Goal: Check status: Check status

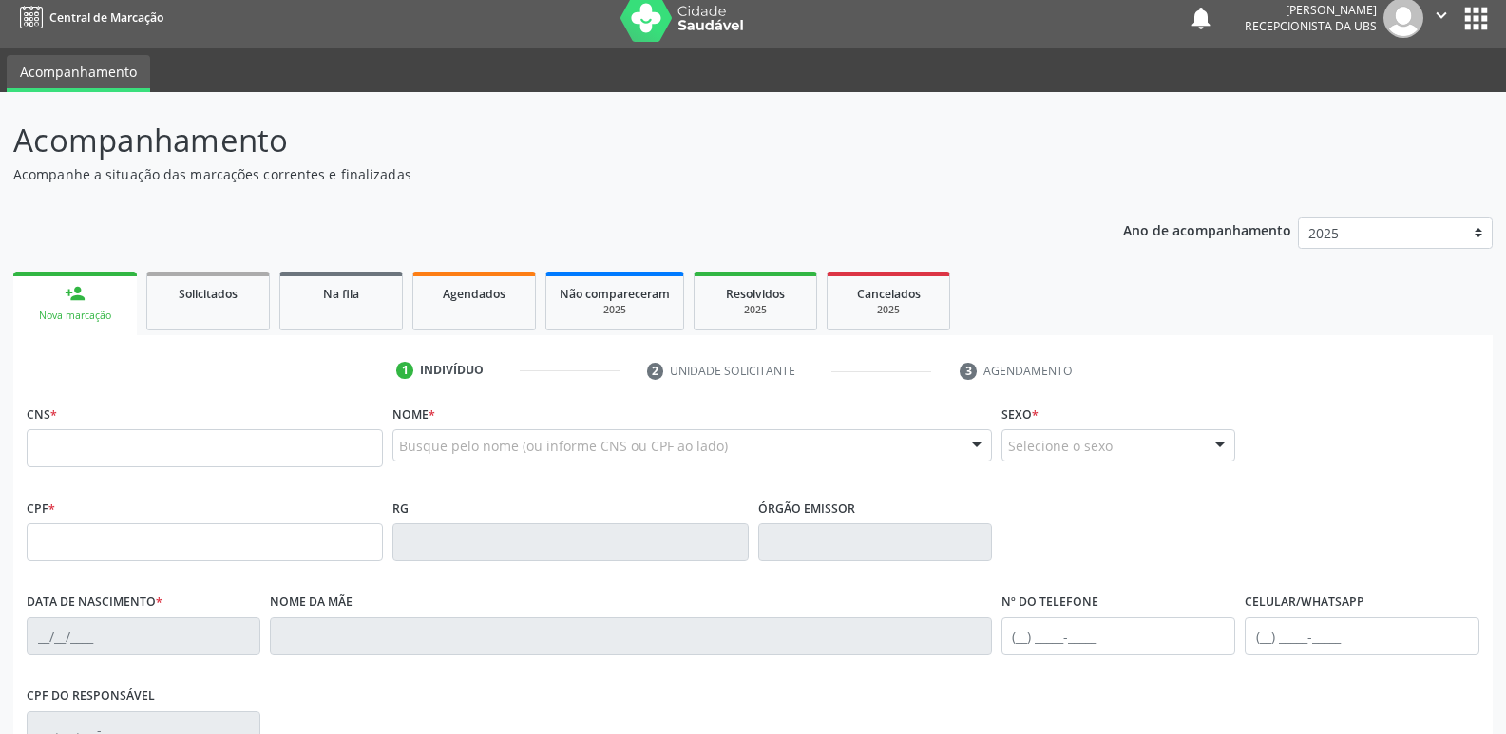
scroll to position [95, 0]
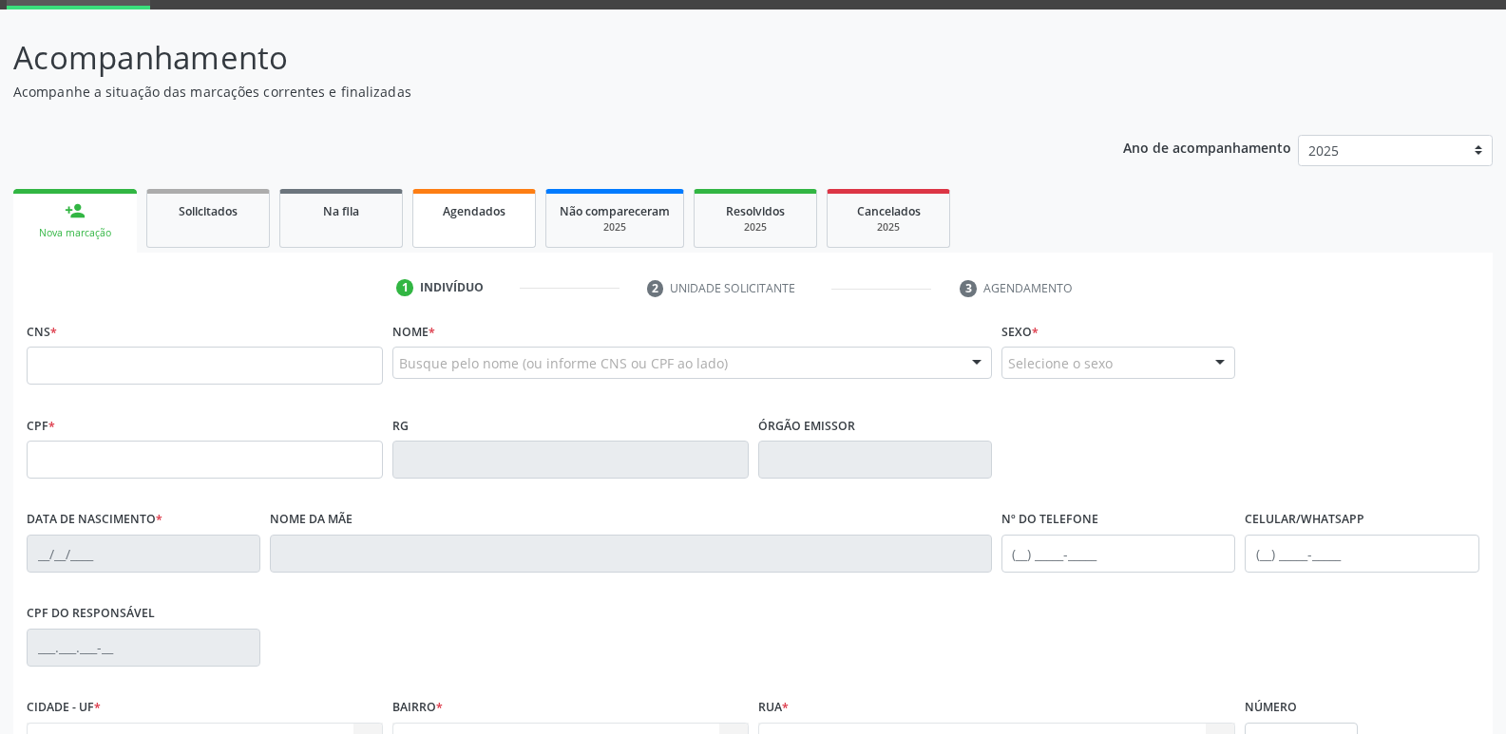
click at [502, 205] on span "Agendados" at bounding box center [474, 211] width 63 height 16
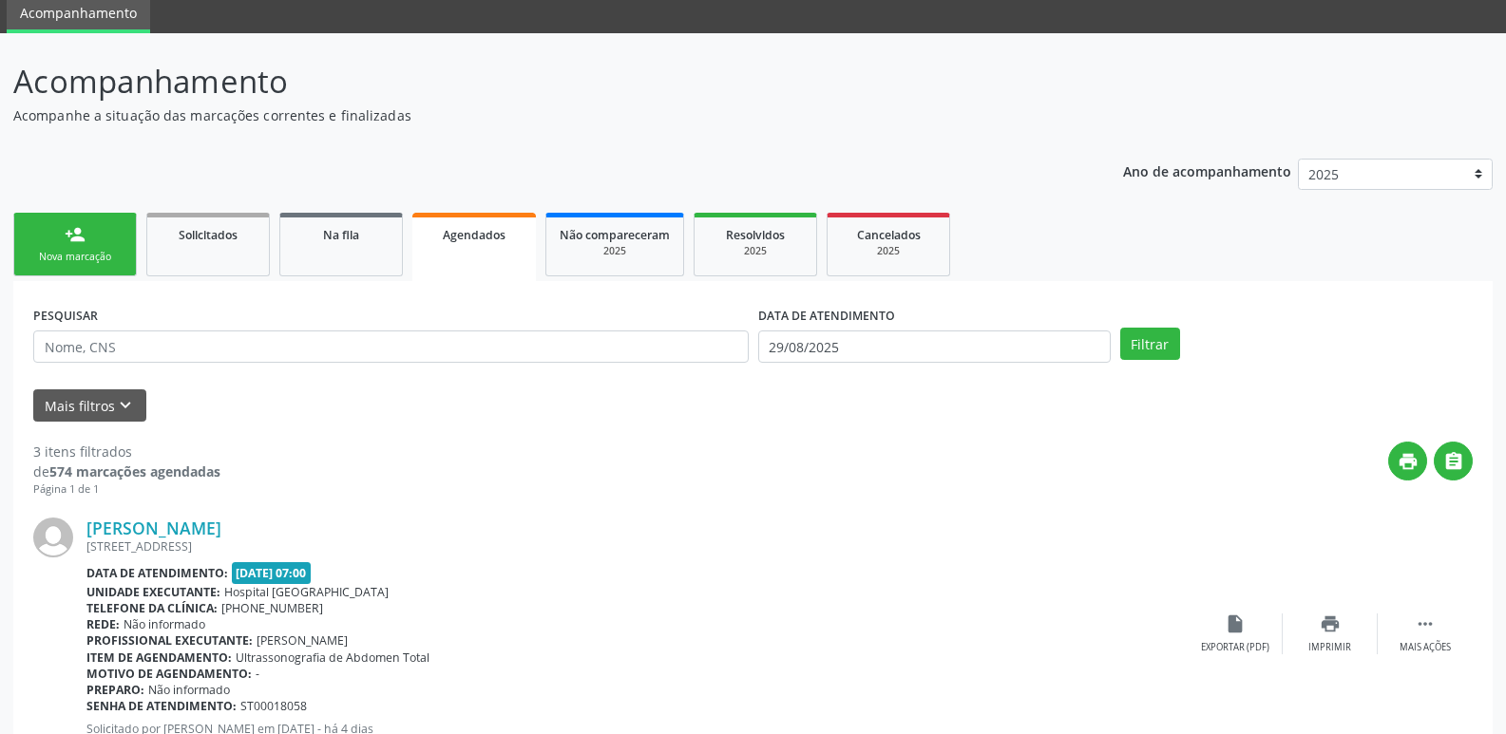
scroll to position [69, 0]
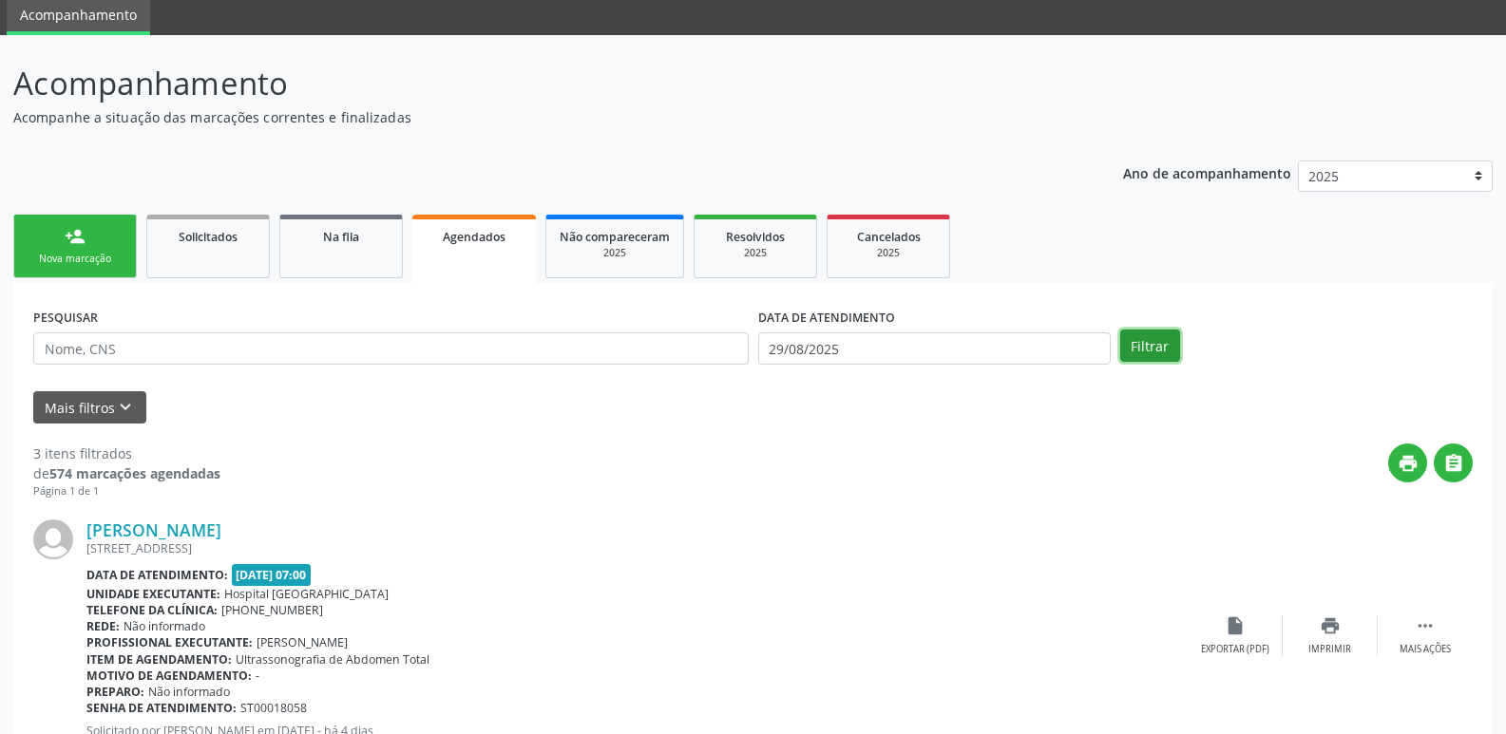
click at [1143, 359] on button "Filtrar" at bounding box center [1150, 346] width 60 height 32
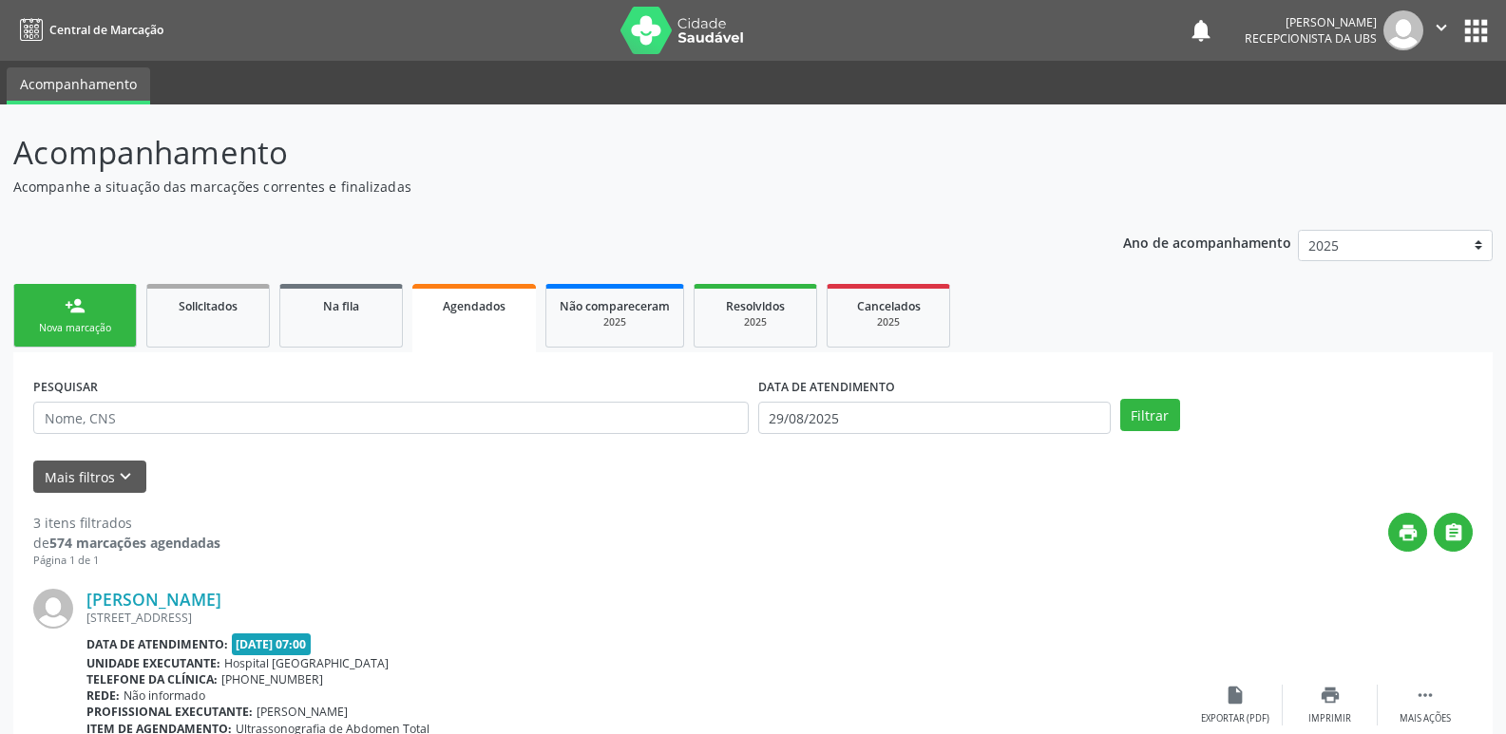
click at [962, 631] on div "[PERSON_NAME] [STREET_ADDRESS] Data de atendimento: [DATE] 07:00 Unidade execut…" at bounding box center [636, 705] width 1101 height 233
click at [1134, 413] on button "Filtrar" at bounding box center [1150, 415] width 60 height 32
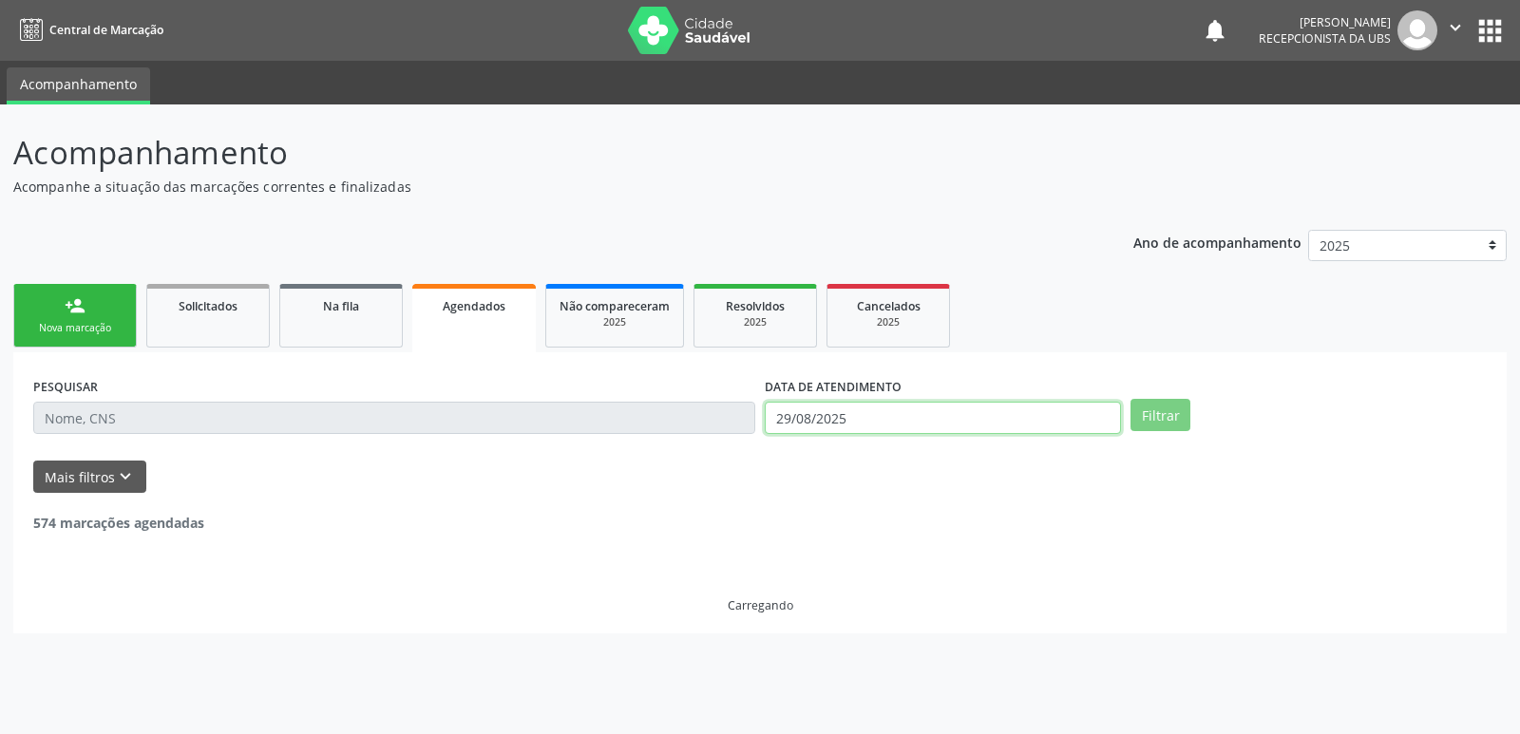
click at [960, 414] on input "29/08/2025" at bounding box center [943, 418] width 356 height 32
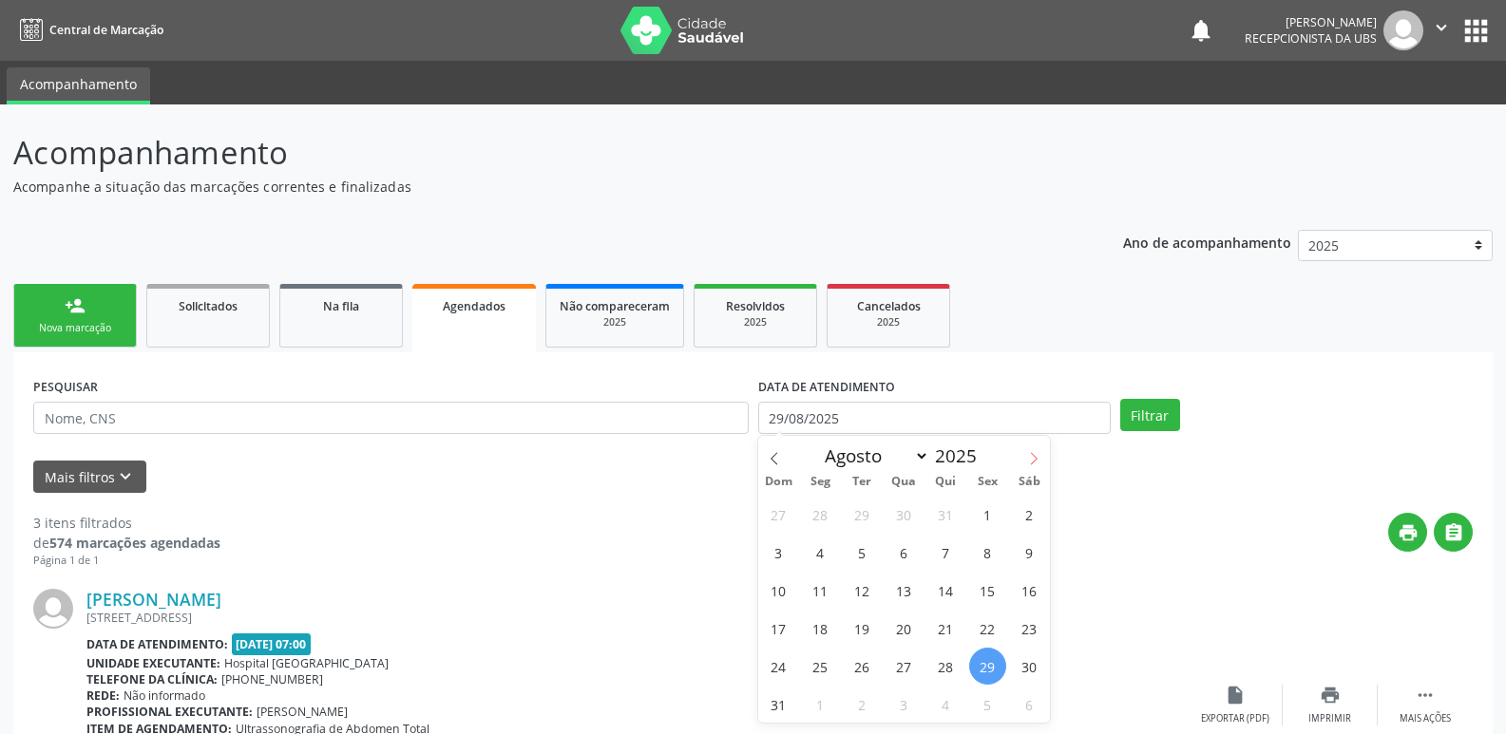
click at [1027, 461] on icon at bounding box center [1033, 458] width 13 height 13
select select "8"
click at [827, 518] on span "1" at bounding box center [820, 514] width 37 height 37
type input "[DATE]"
click at [1138, 418] on button "Filtrar" at bounding box center [1150, 415] width 60 height 32
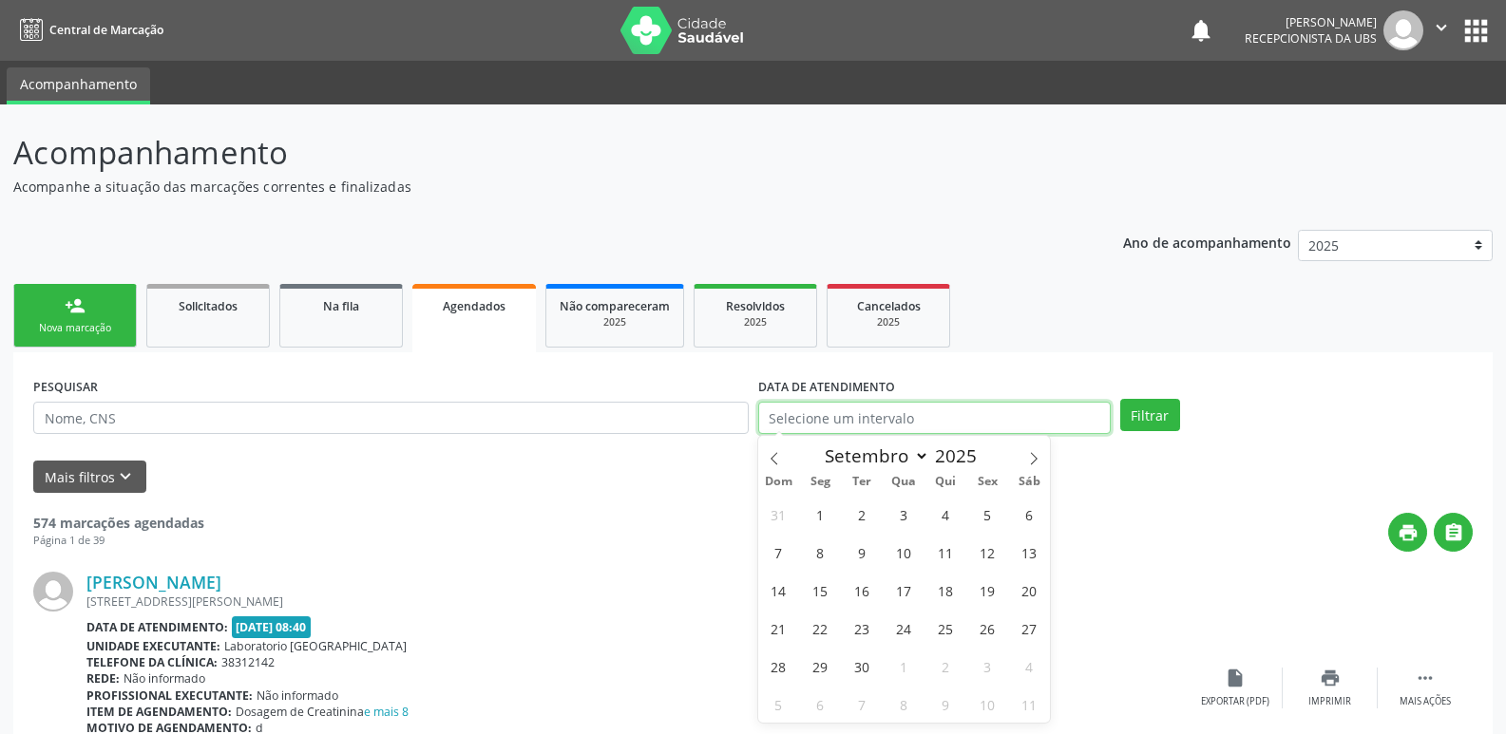
click at [939, 424] on input "text" at bounding box center [934, 418] width 352 height 32
click at [1030, 455] on icon at bounding box center [1033, 458] width 13 height 13
click at [781, 449] on span at bounding box center [774, 452] width 32 height 32
select select "8"
click at [820, 514] on span "1" at bounding box center [820, 514] width 37 height 37
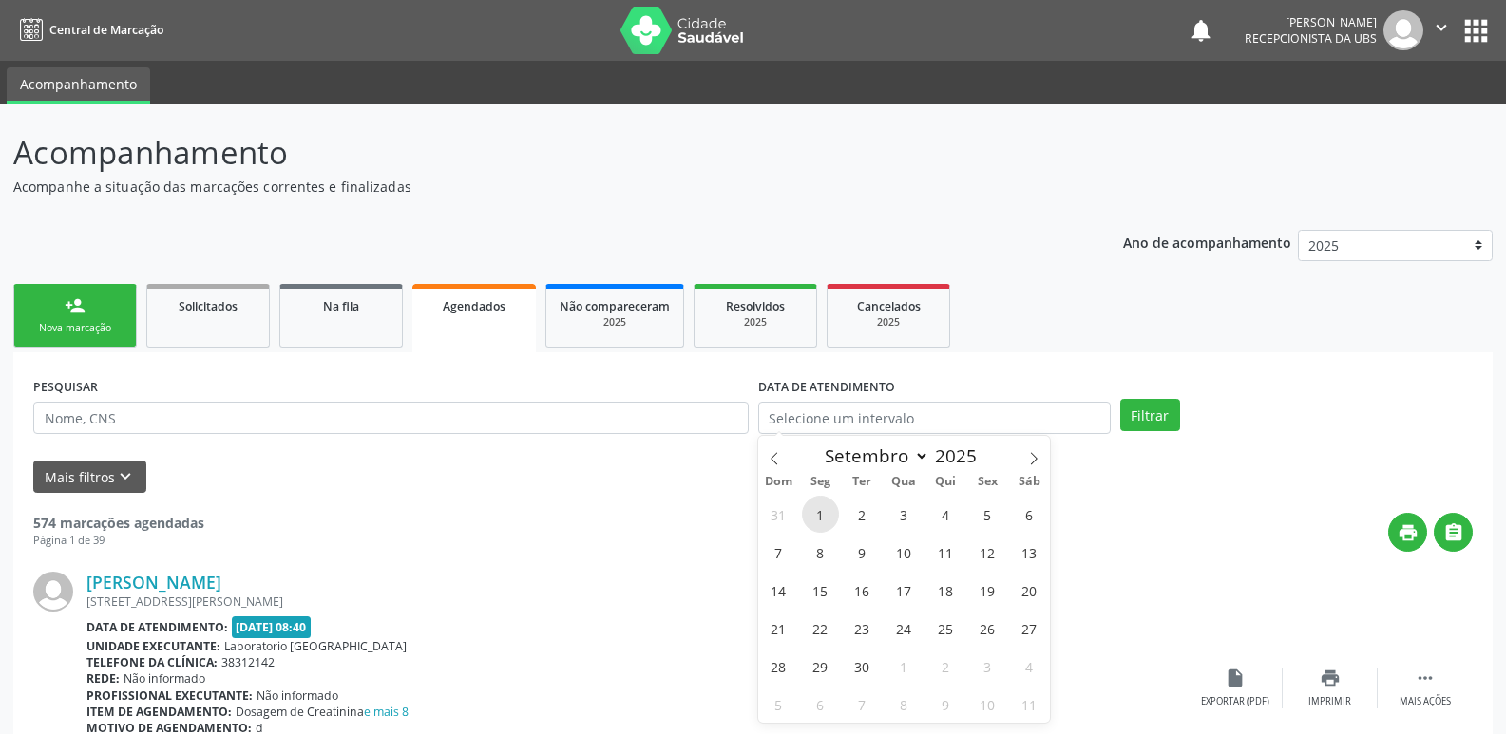
type input "[DATE]"
select select "8"
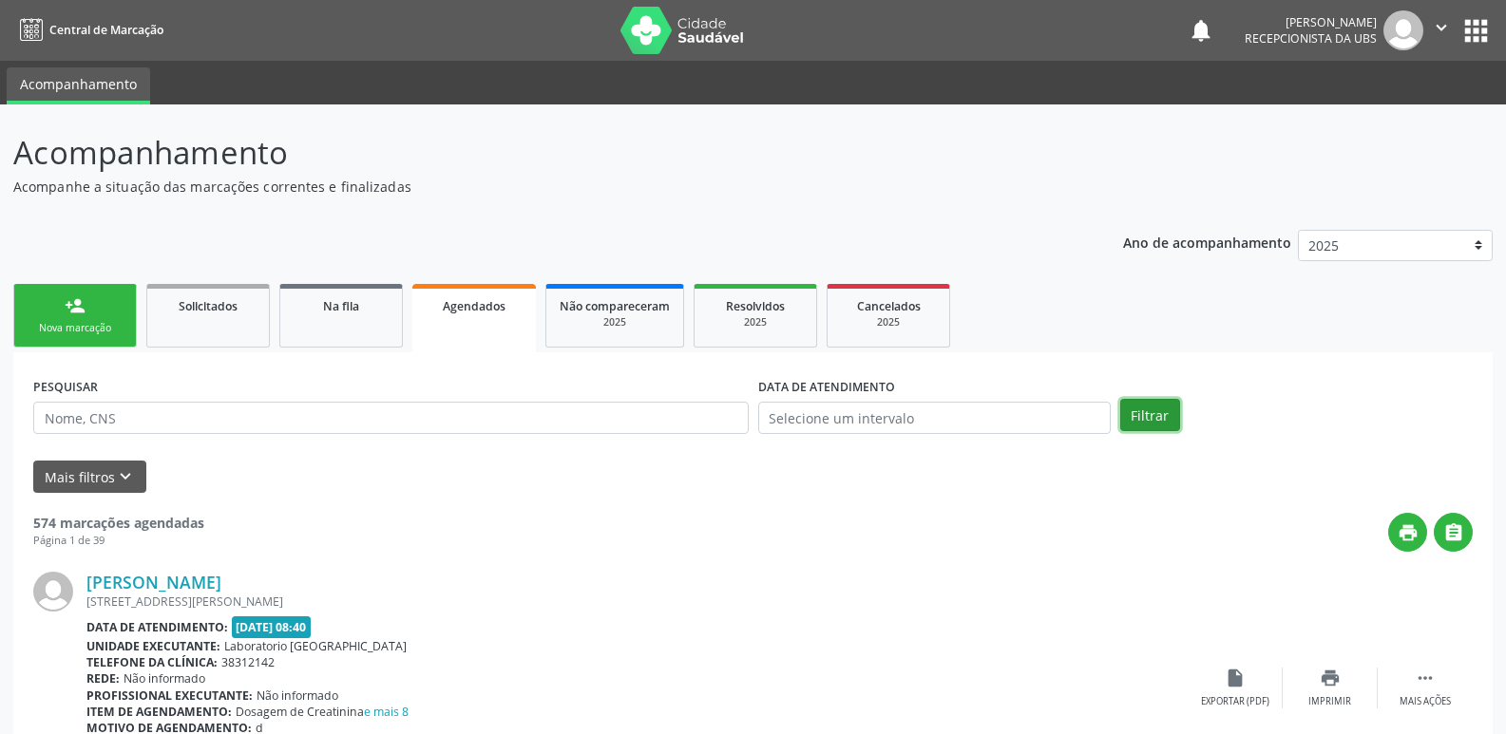
click at [1157, 412] on button "Filtrar" at bounding box center [1150, 415] width 60 height 32
click at [949, 420] on input "text" at bounding box center [934, 418] width 352 height 32
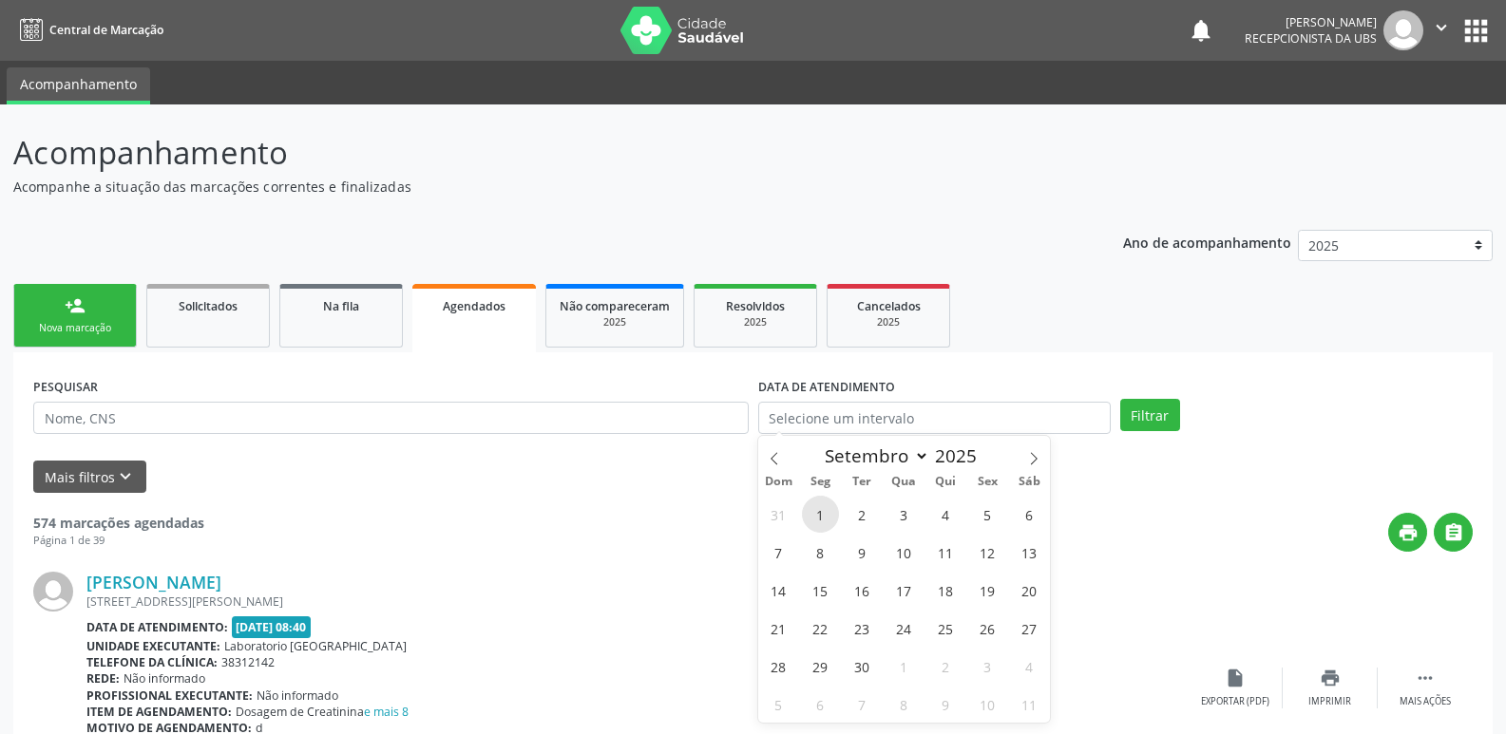
click at [822, 507] on span "1" at bounding box center [820, 514] width 37 height 37
type input "[DATE]"
click at [1141, 404] on button "Filtrar" at bounding box center [1150, 415] width 60 height 32
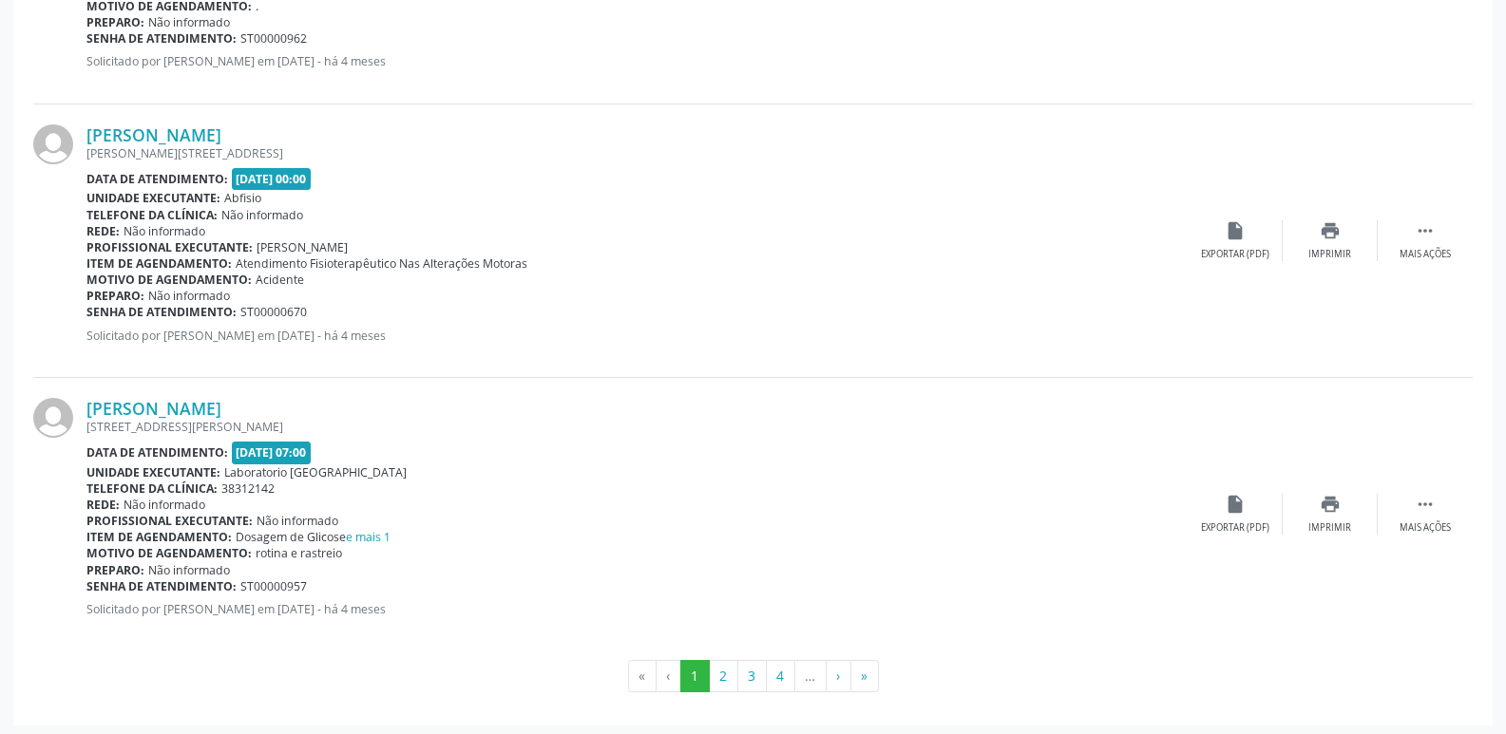
scroll to position [4013, 0]
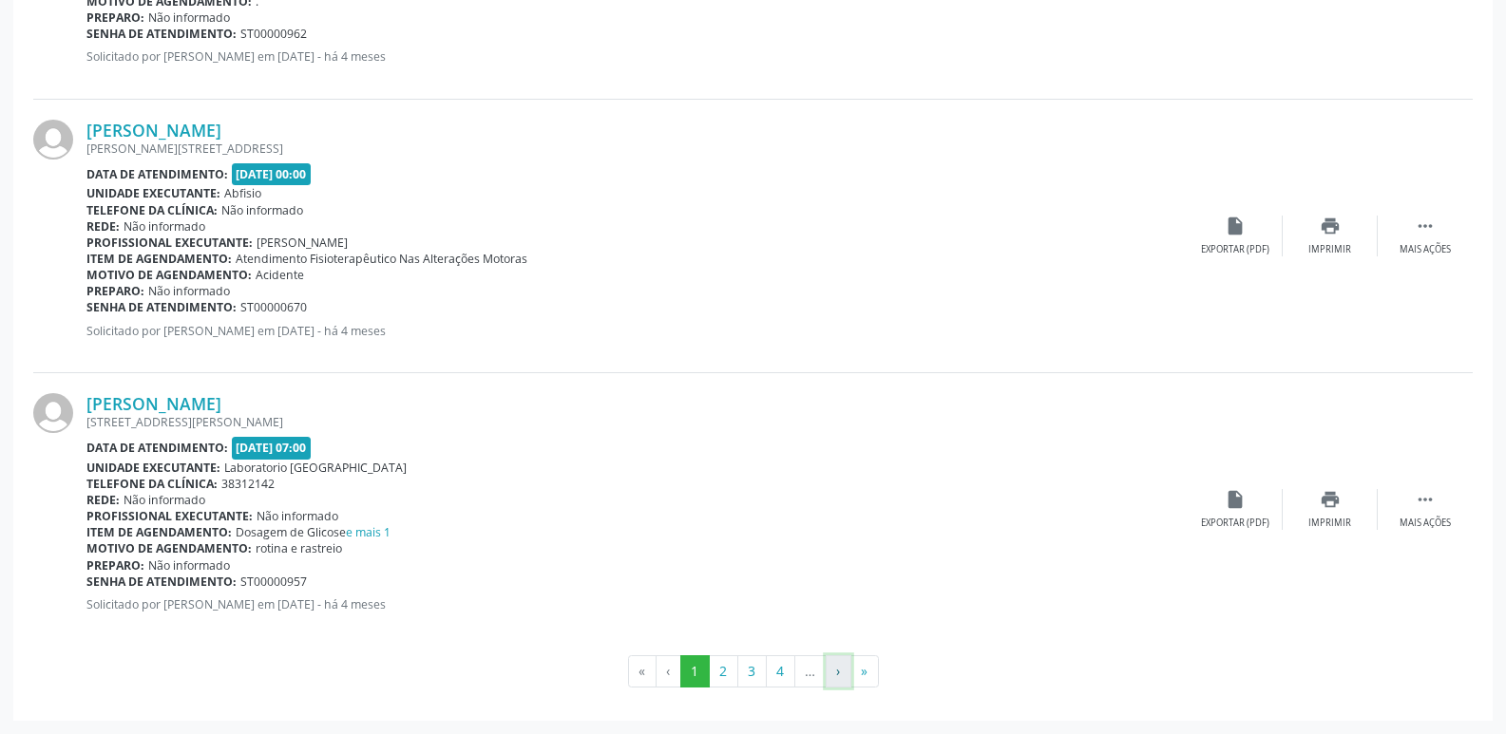
click at [839, 660] on button "›" at bounding box center [839, 672] width 26 height 32
click at [874, 669] on button "»" at bounding box center [864, 672] width 29 height 32
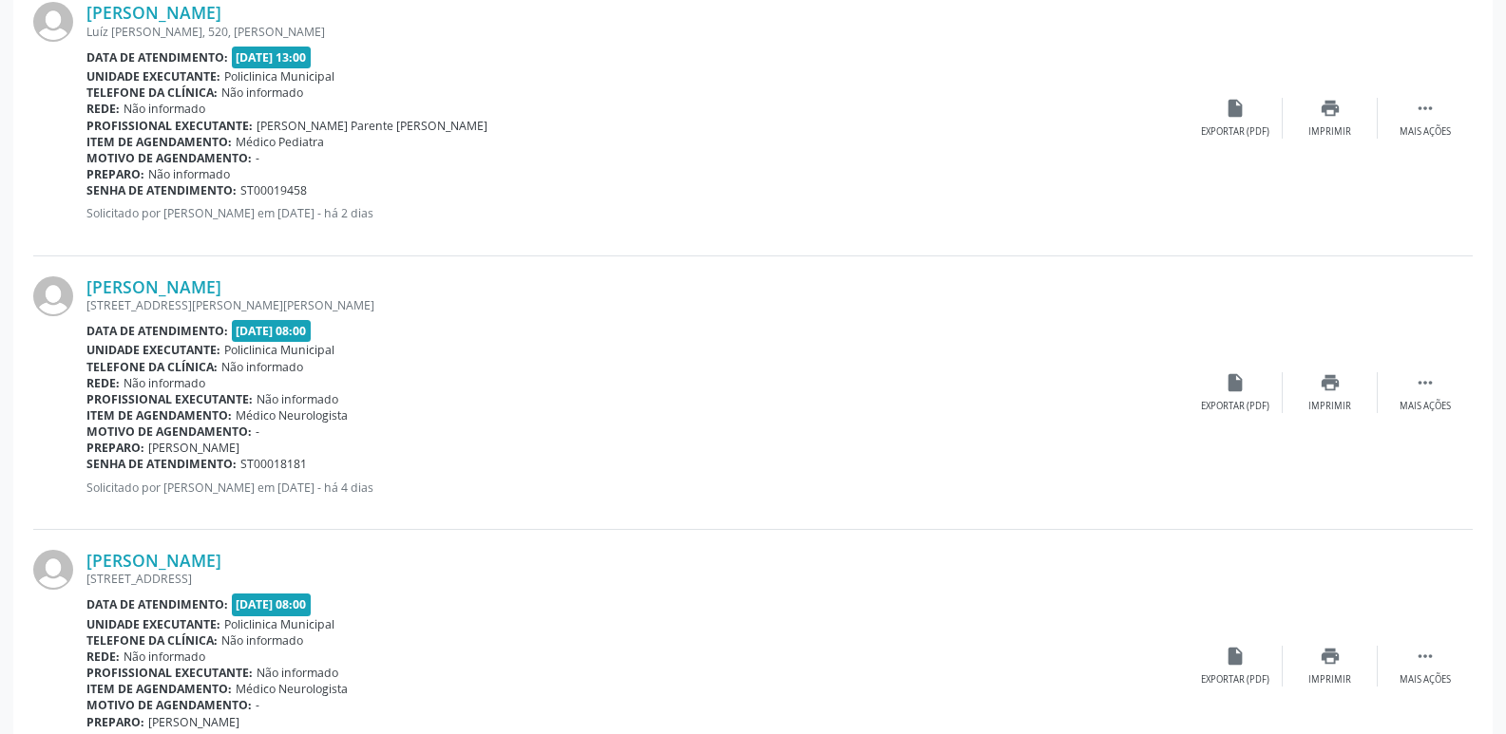
scroll to position [1000, 0]
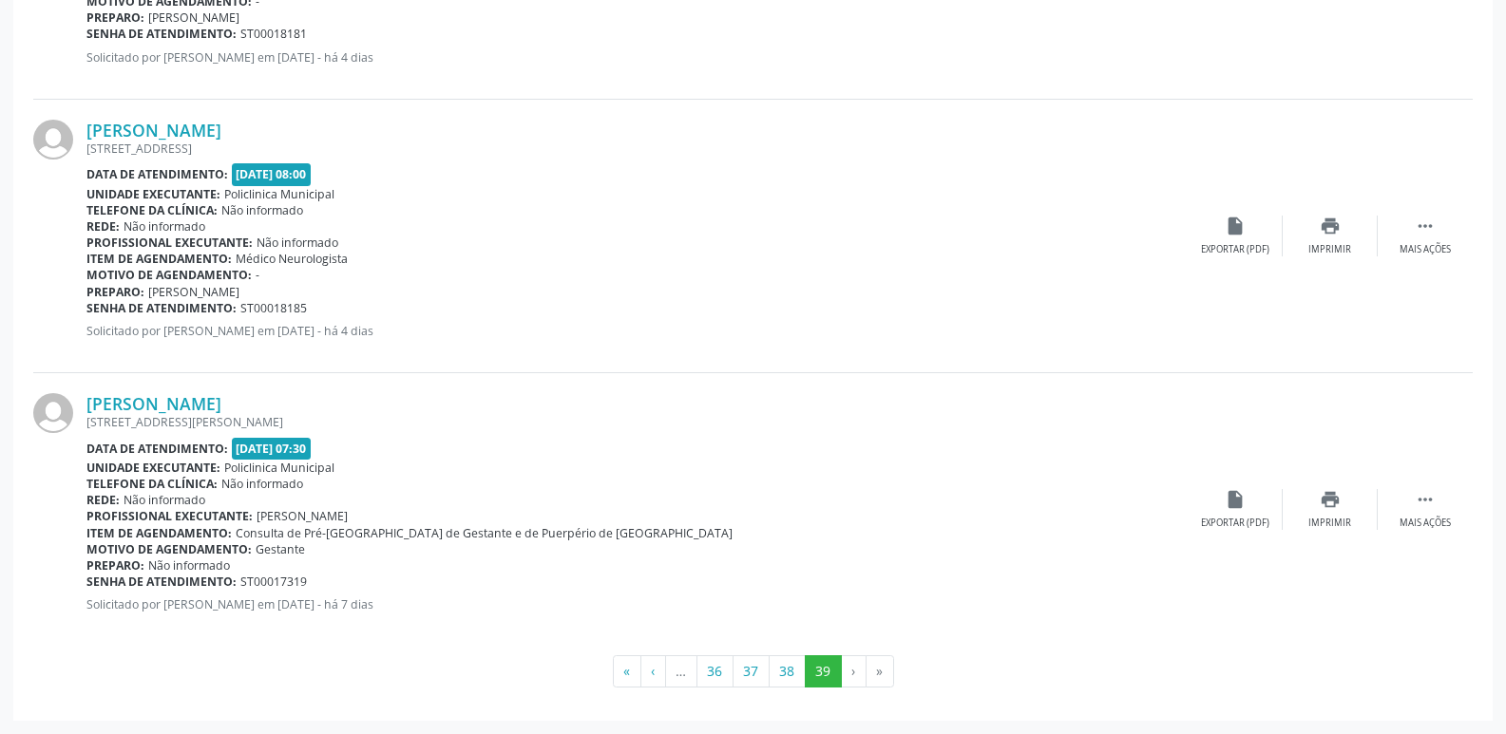
click at [877, 680] on li "»" at bounding box center [881, 672] width 28 height 32
click at [877, 675] on li "»" at bounding box center [881, 672] width 28 height 32
click at [846, 675] on li "›" at bounding box center [854, 672] width 25 height 32
click at [852, 670] on li "›" at bounding box center [854, 672] width 25 height 32
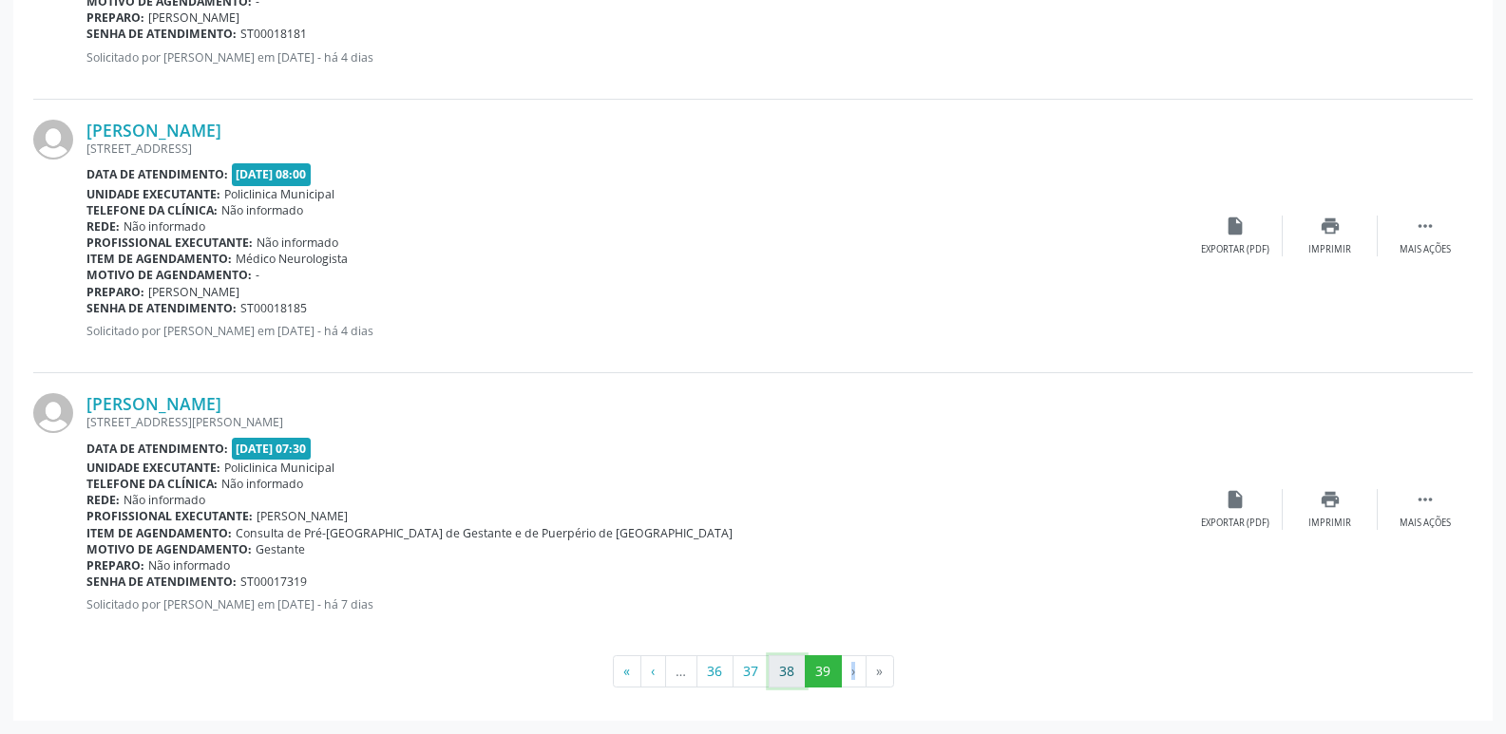
click at [783, 668] on button "38" at bounding box center [787, 672] width 37 height 32
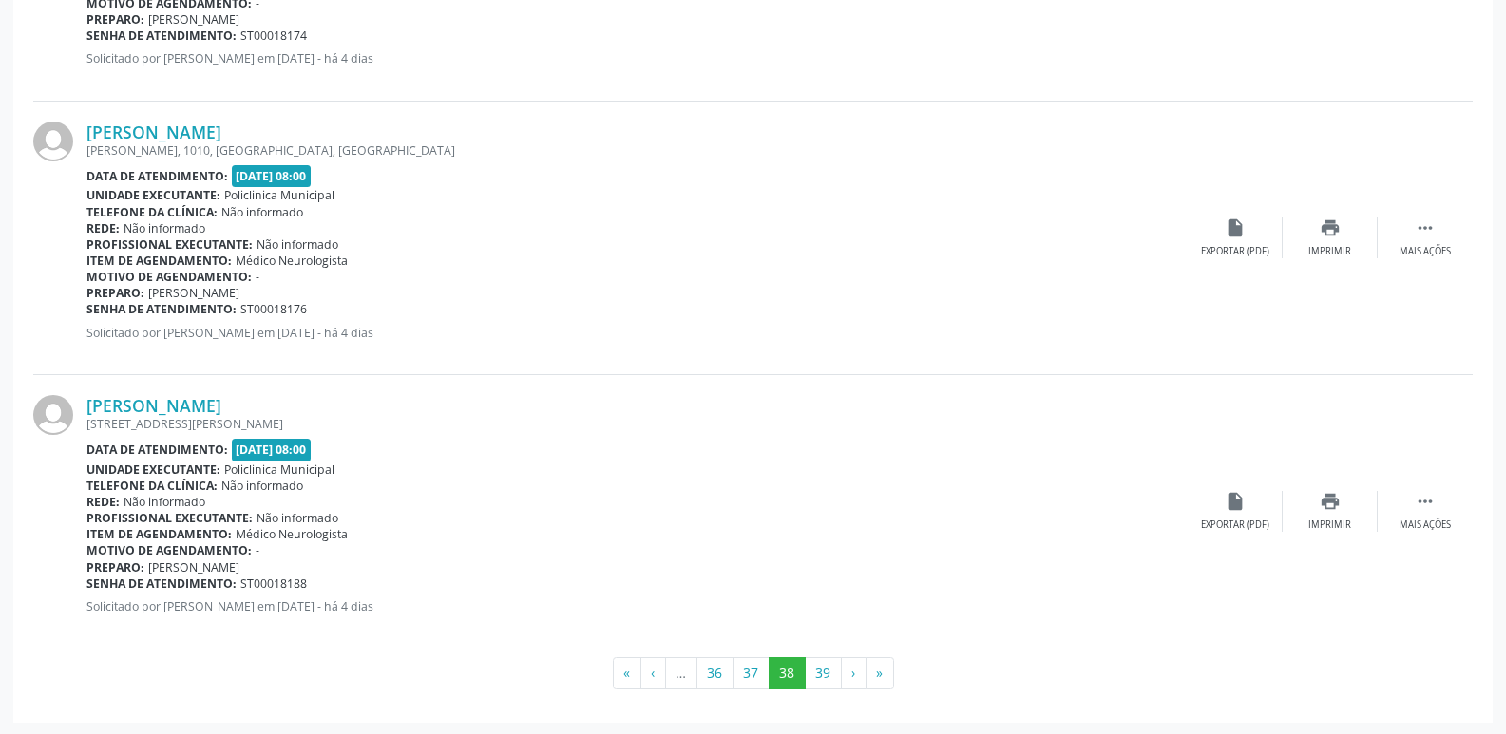
scroll to position [4013, 0]
click at [823, 666] on button "39" at bounding box center [823, 672] width 37 height 32
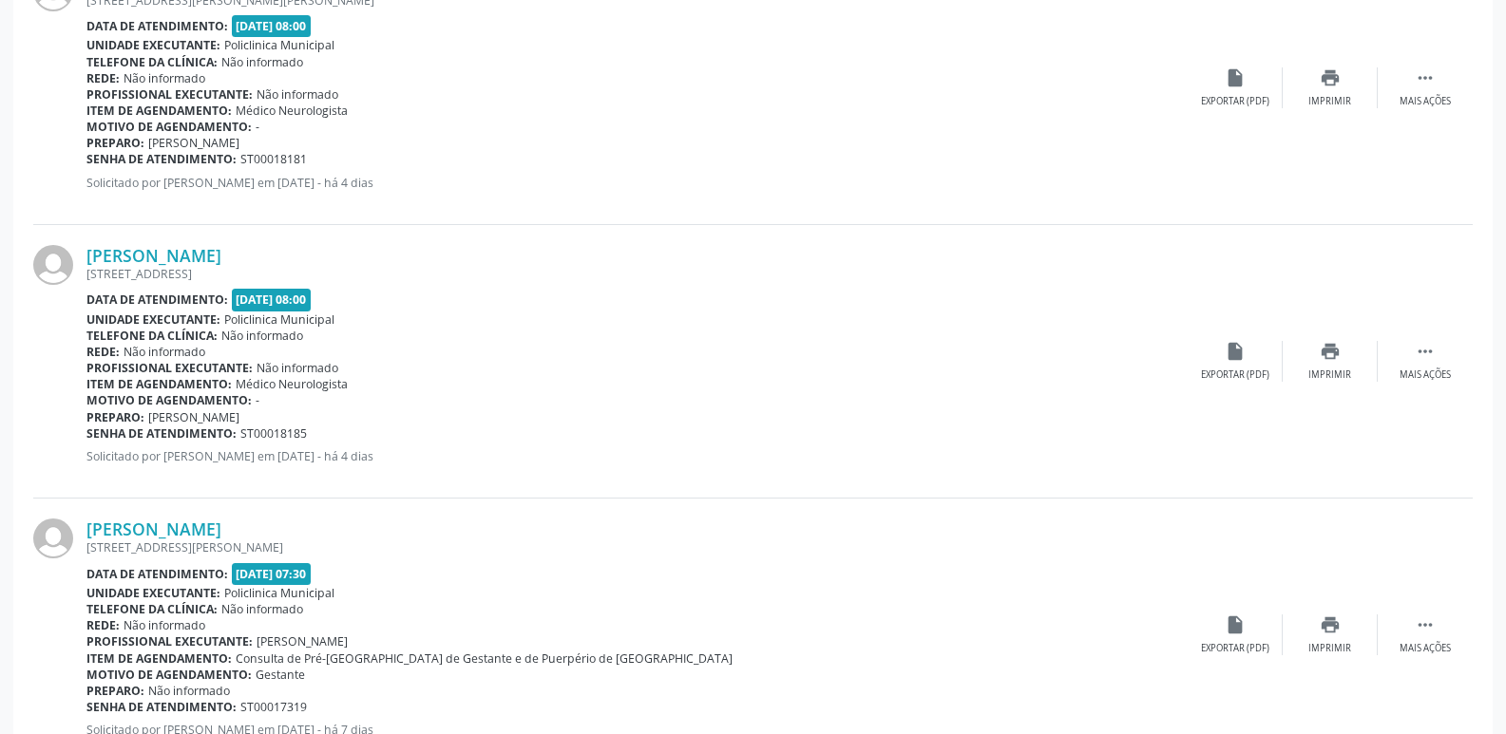
scroll to position [1000, 0]
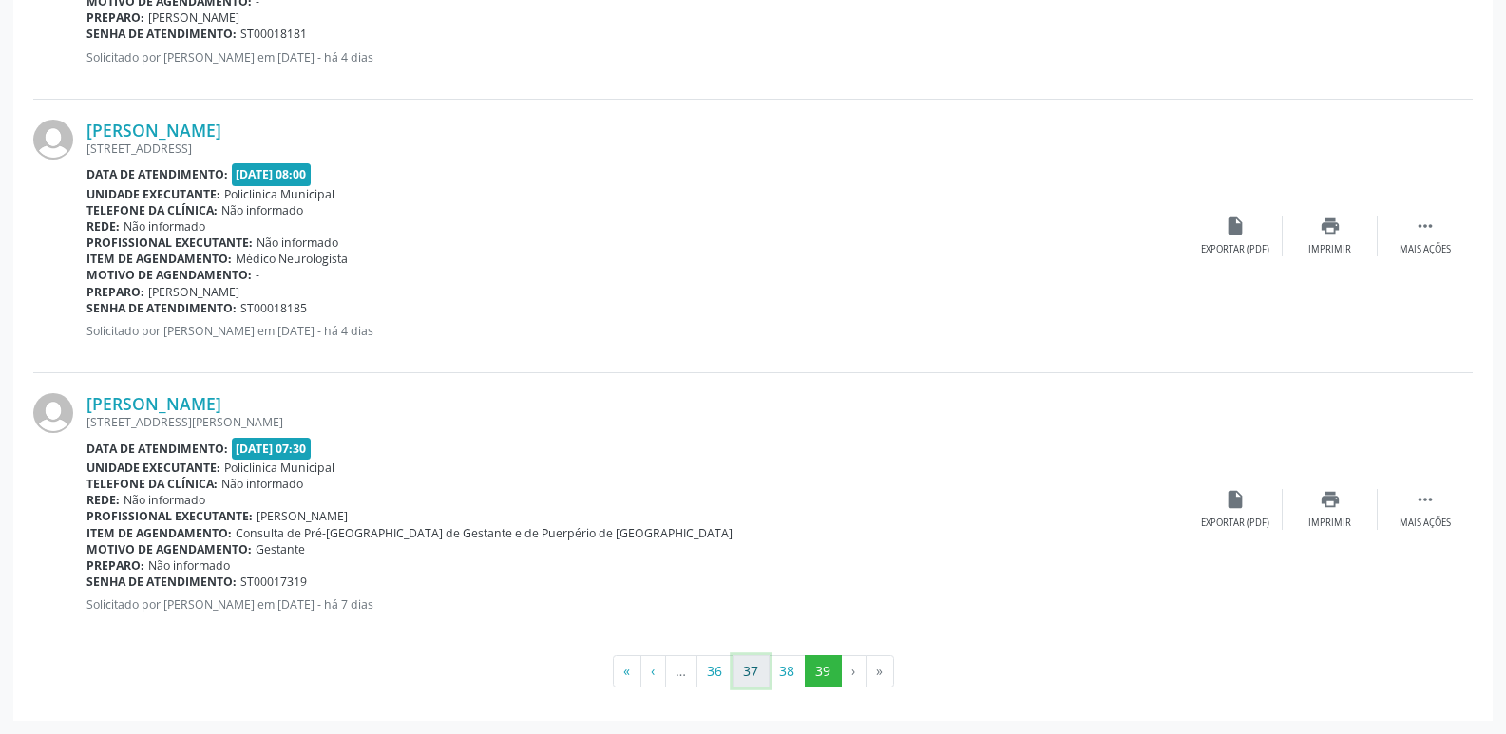
click at [738, 672] on button "37" at bounding box center [751, 672] width 37 height 32
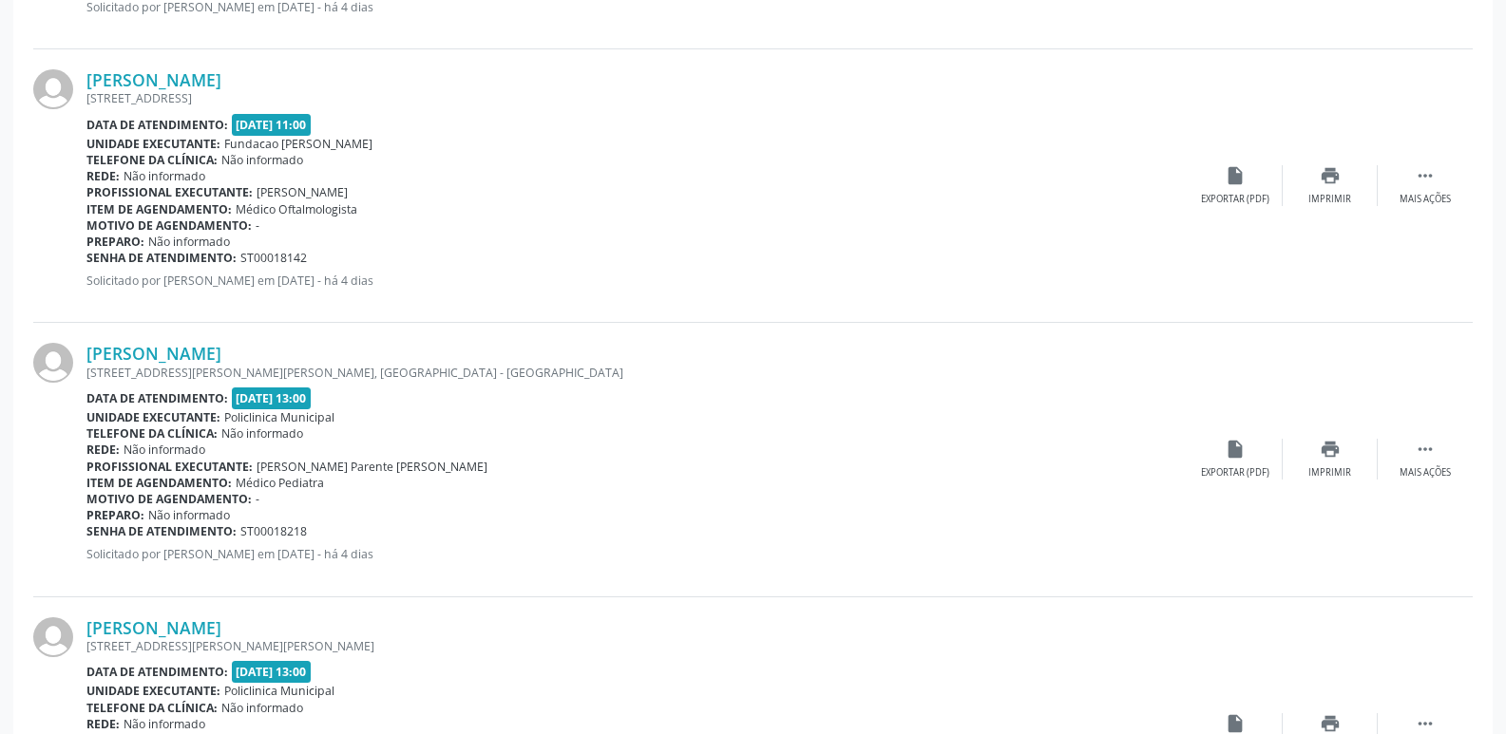
scroll to position [4013, 0]
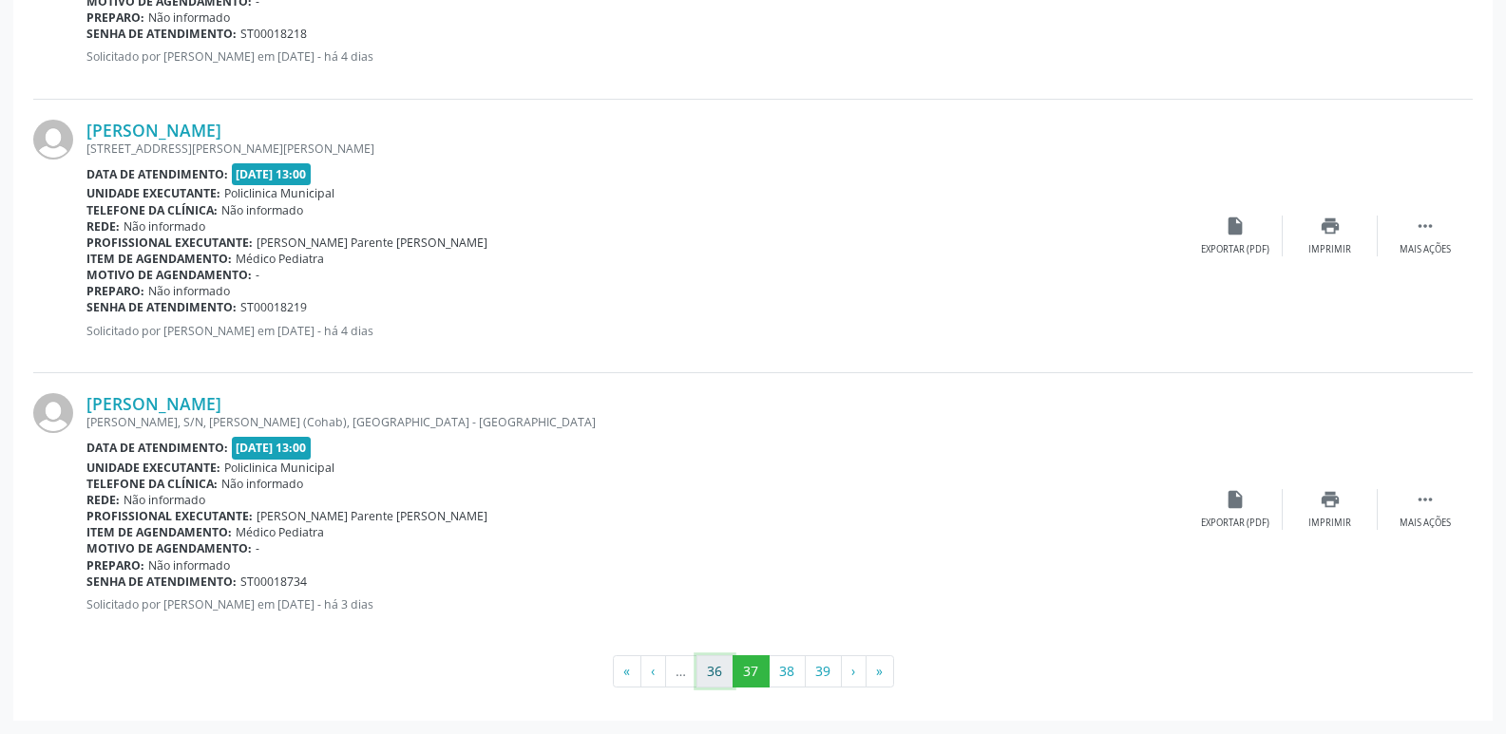
click at [711, 675] on button "36" at bounding box center [714, 672] width 37 height 32
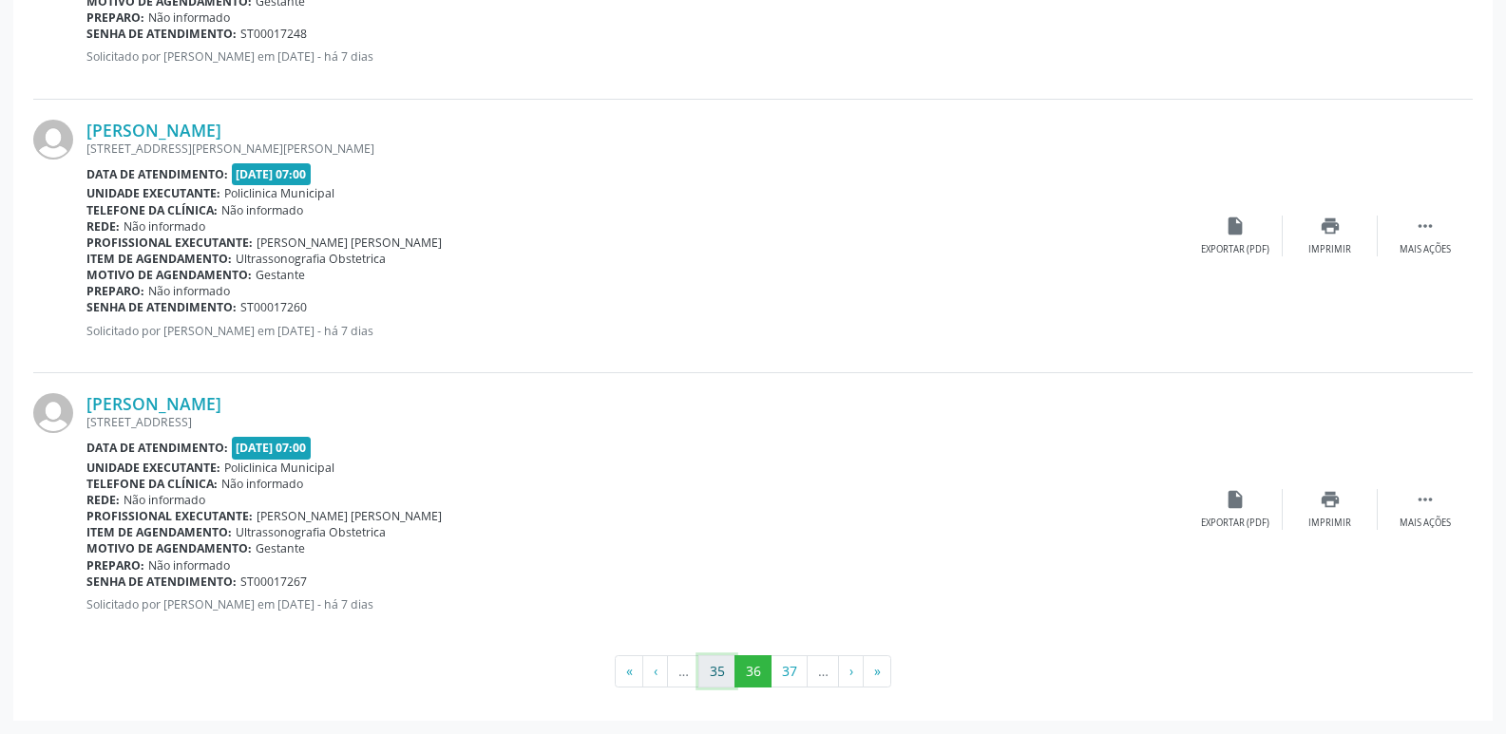
click at [707, 673] on button "35" at bounding box center [716, 672] width 37 height 32
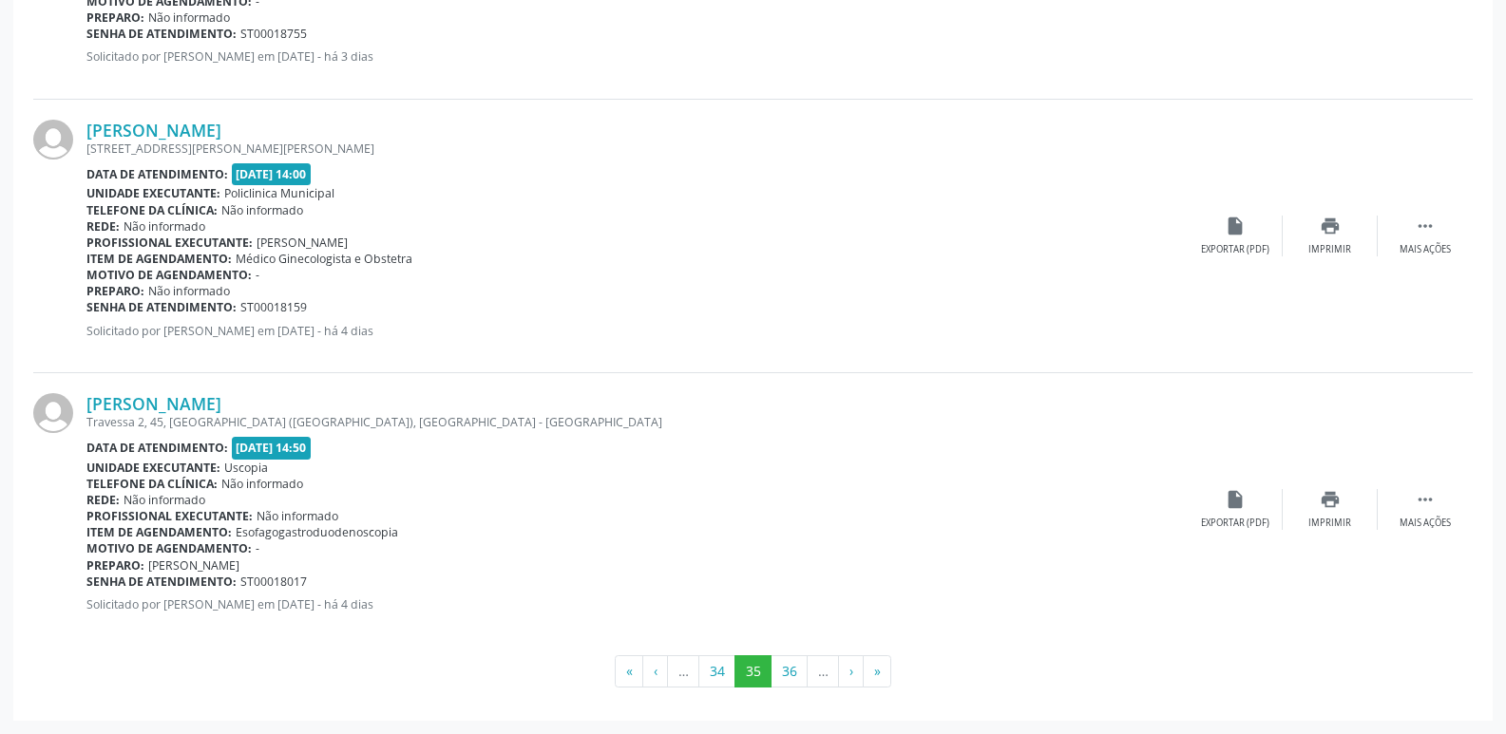
click at [716, 675] on button "34" at bounding box center [716, 672] width 37 height 32
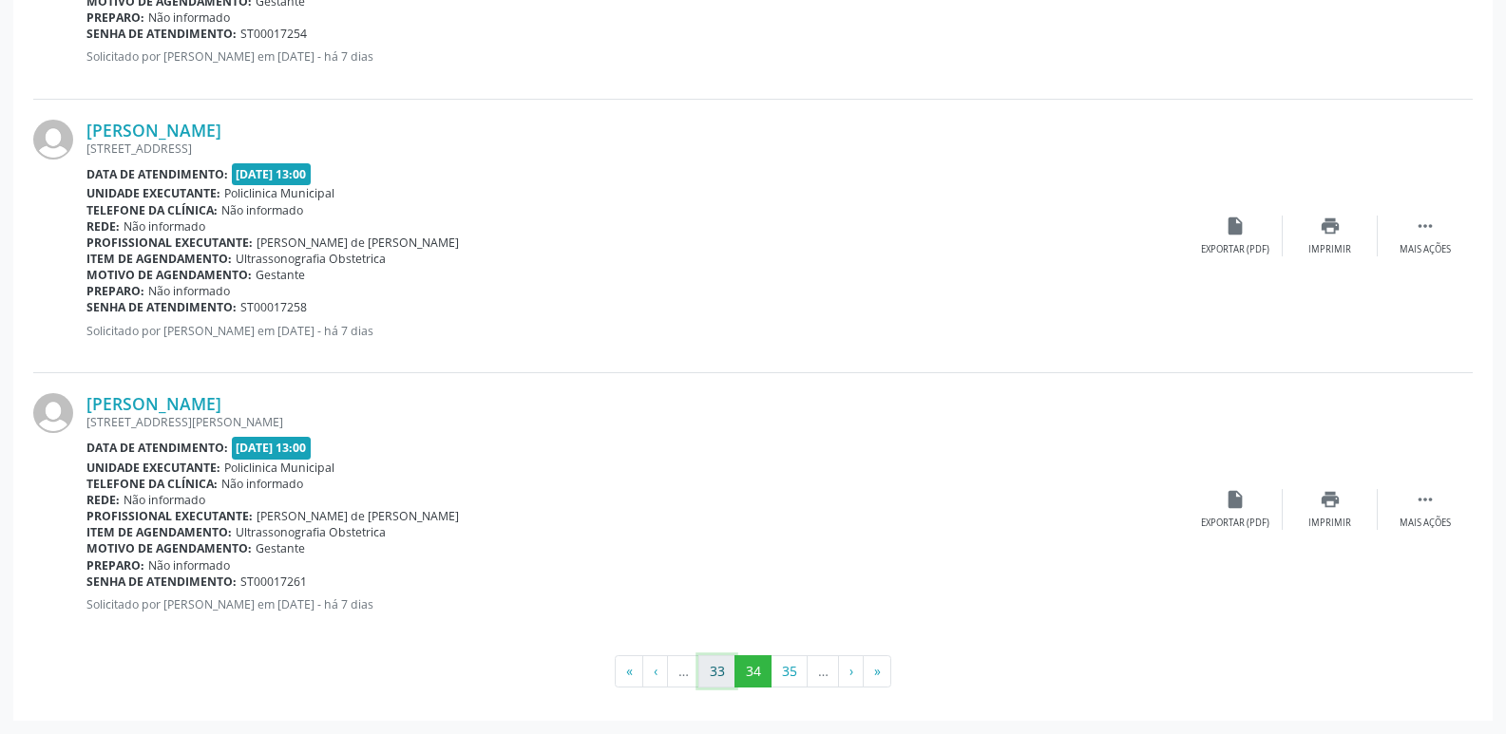
click at [717, 685] on button "33" at bounding box center [716, 672] width 37 height 32
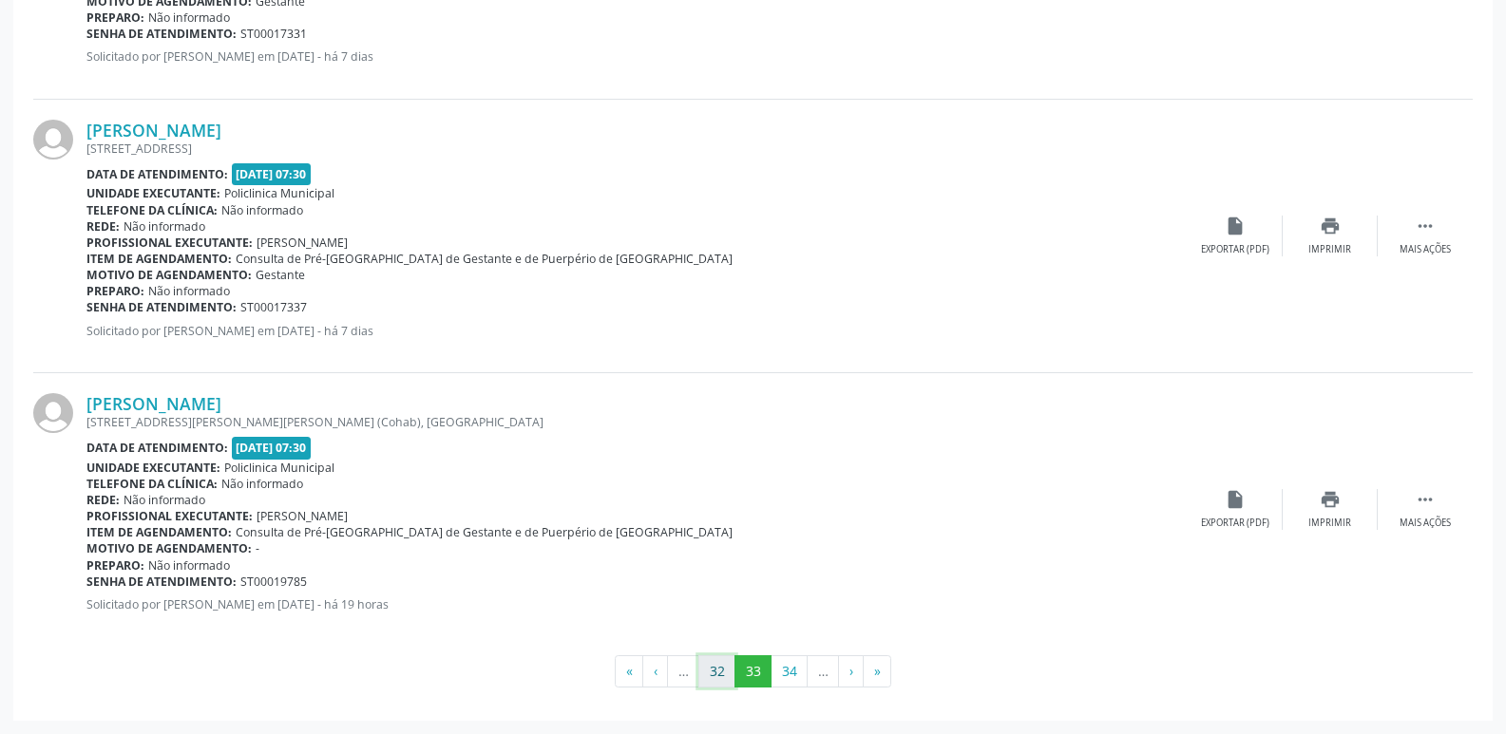
click at [723, 678] on button "32" at bounding box center [716, 672] width 37 height 32
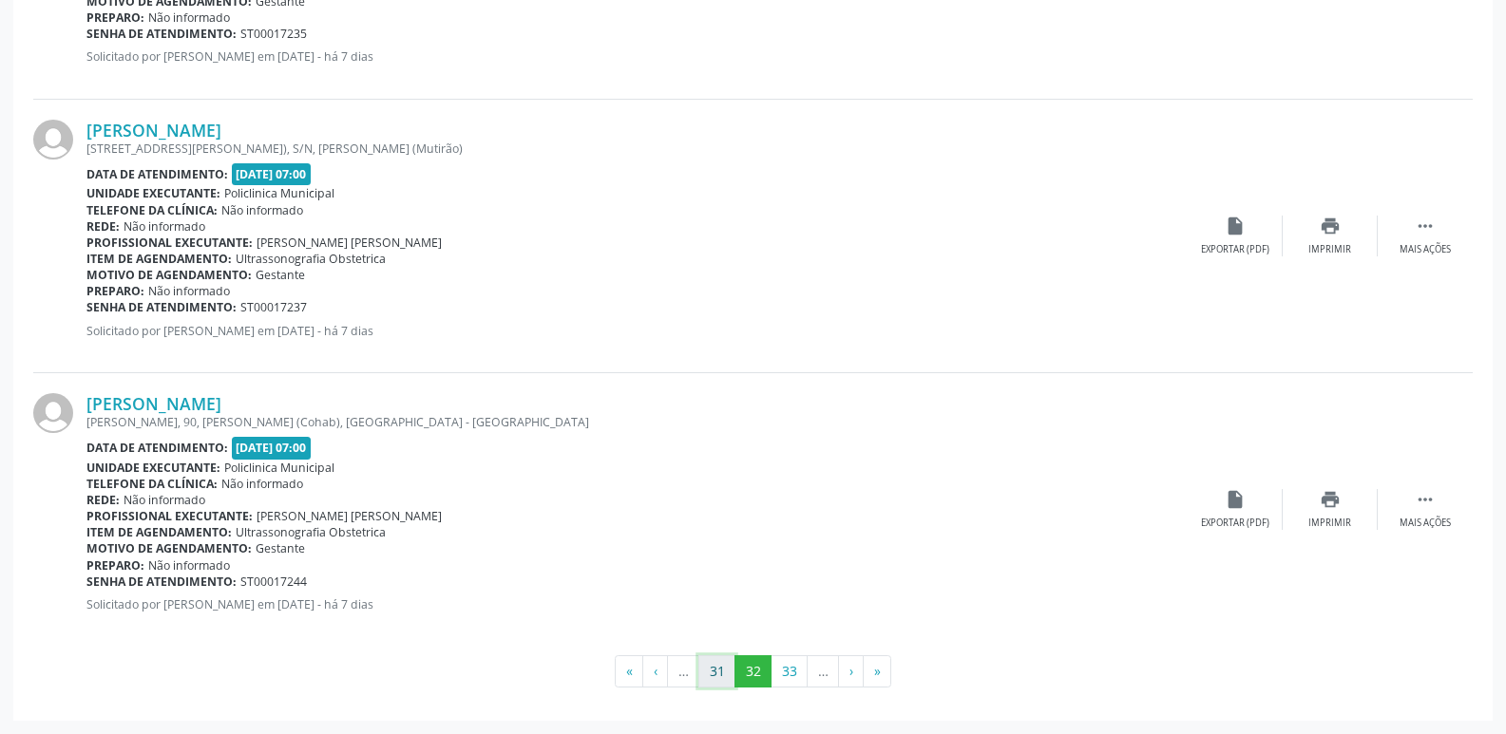
click at [714, 661] on button "31" at bounding box center [716, 672] width 37 height 32
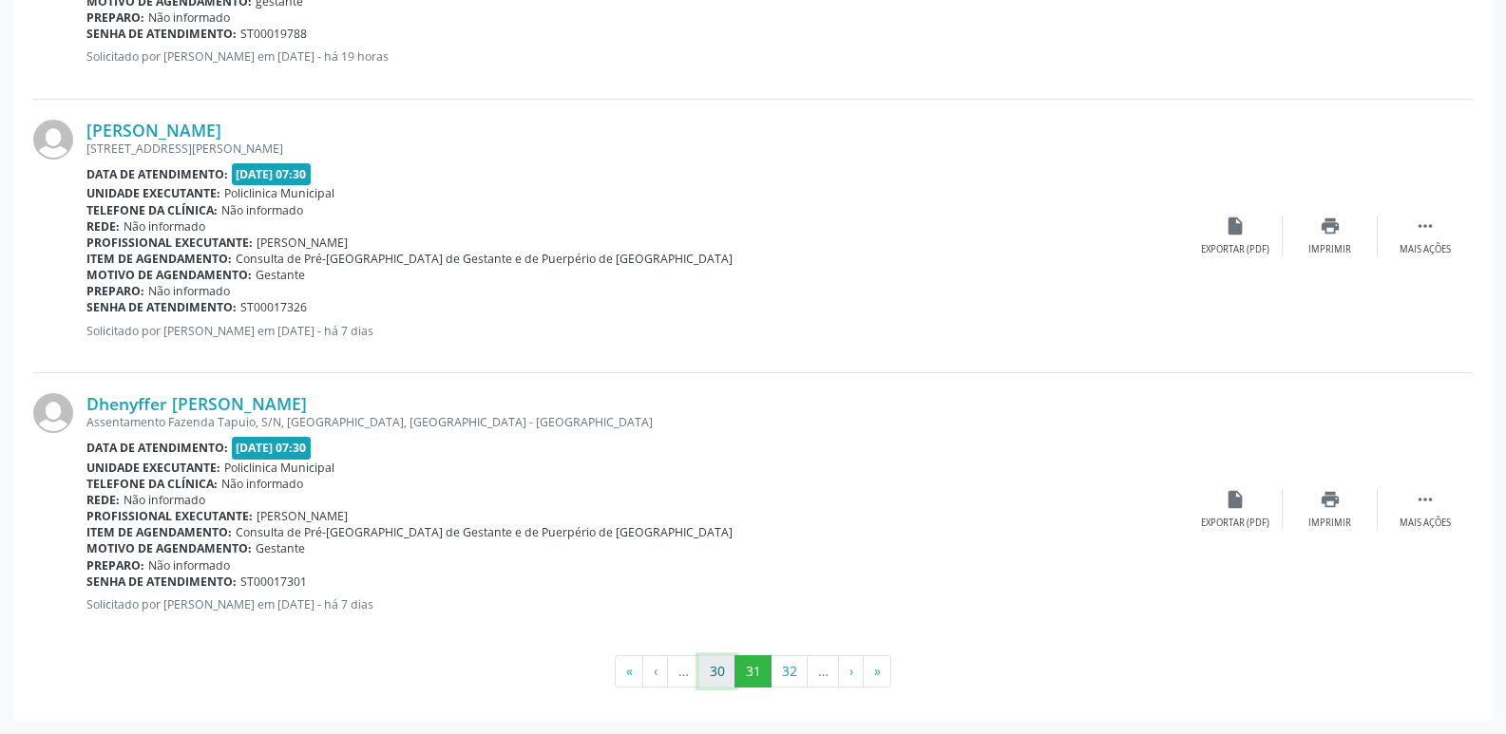
click at [726, 661] on button "30" at bounding box center [716, 672] width 37 height 32
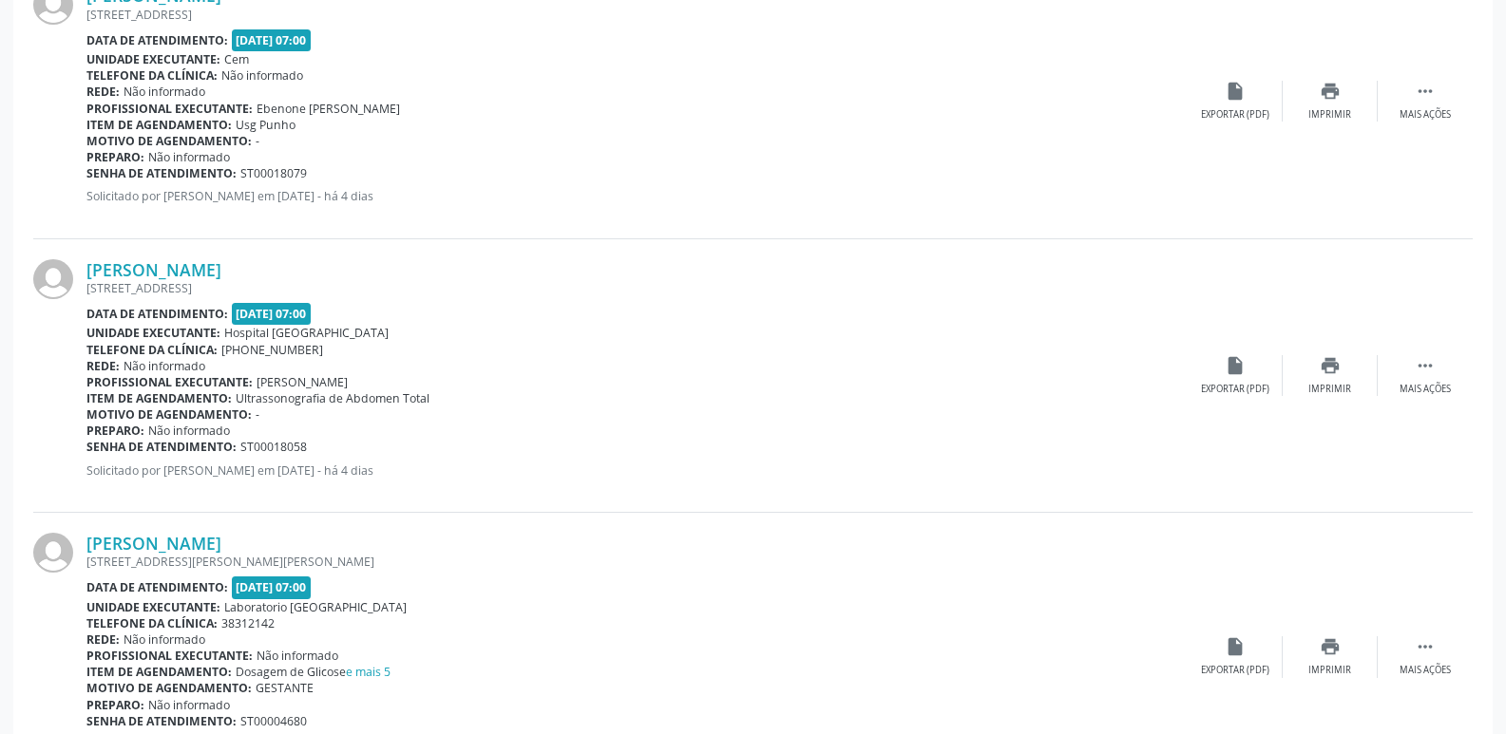
scroll to position [4029, 0]
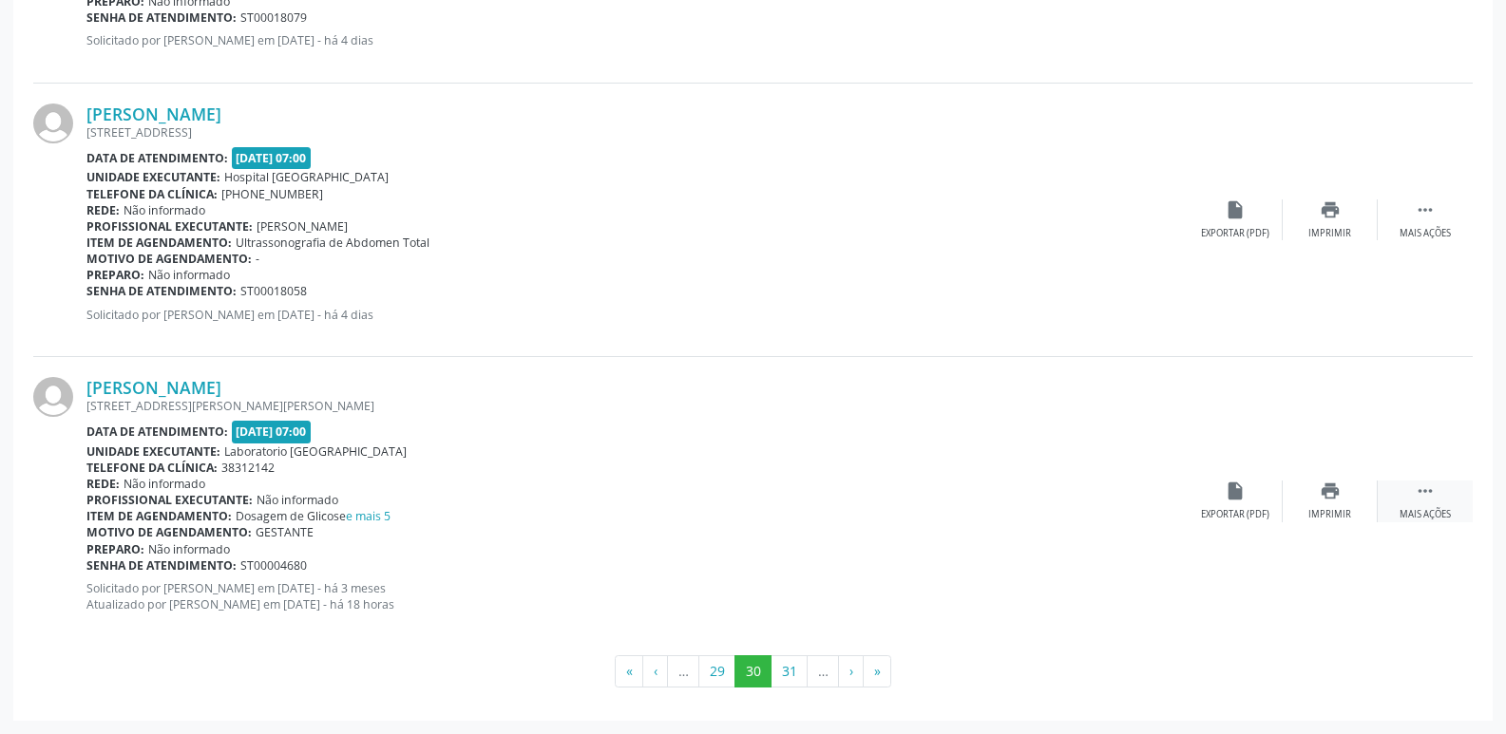
click at [1415, 492] on icon "" at bounding box center [1425, 491] width 21 height 21
click at [1463, 498] on div " Mais ações" at bounding box center [1425, 501] width 95 height 41
click at [1155, 503] on div "print Imprimir" at bounding box center [1140, 501] width 95 height 41
click at [794, 665] on button "31" at bounding box center [789, 672] width 37 height 32
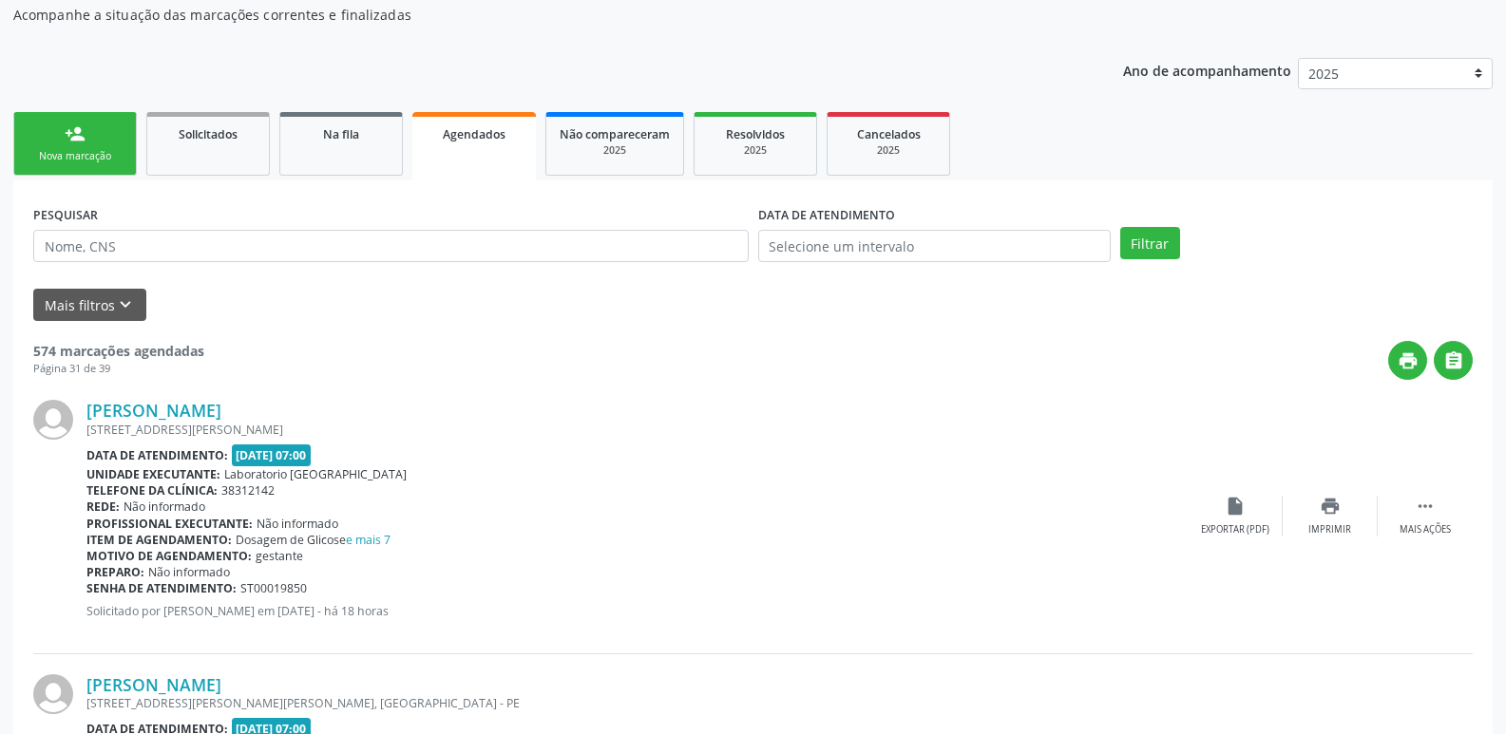
scroll to position [190, 0]
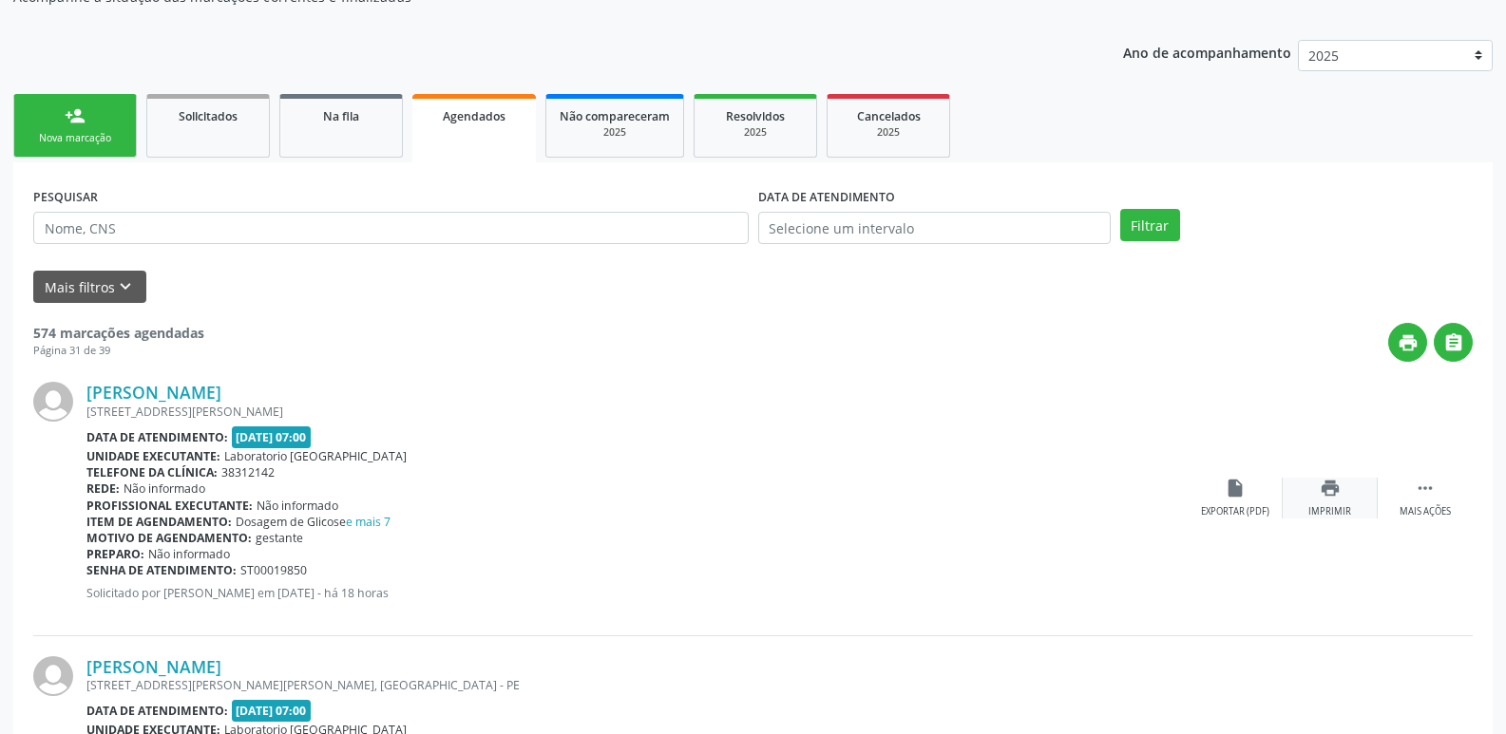
click at [1329, 492] on icon "print" at bounding box center [1330, 488] width 21 height 21
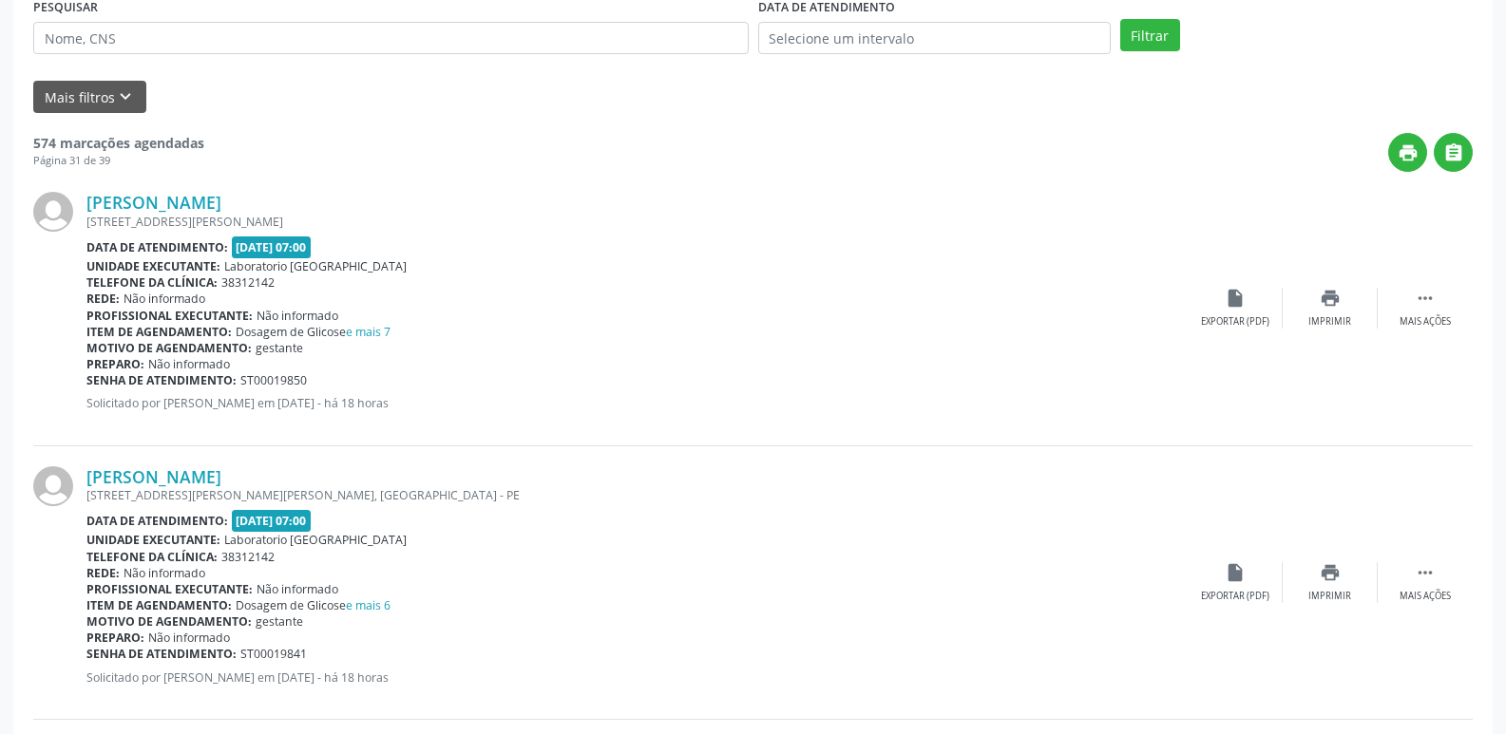
scroll to position [475, 0]
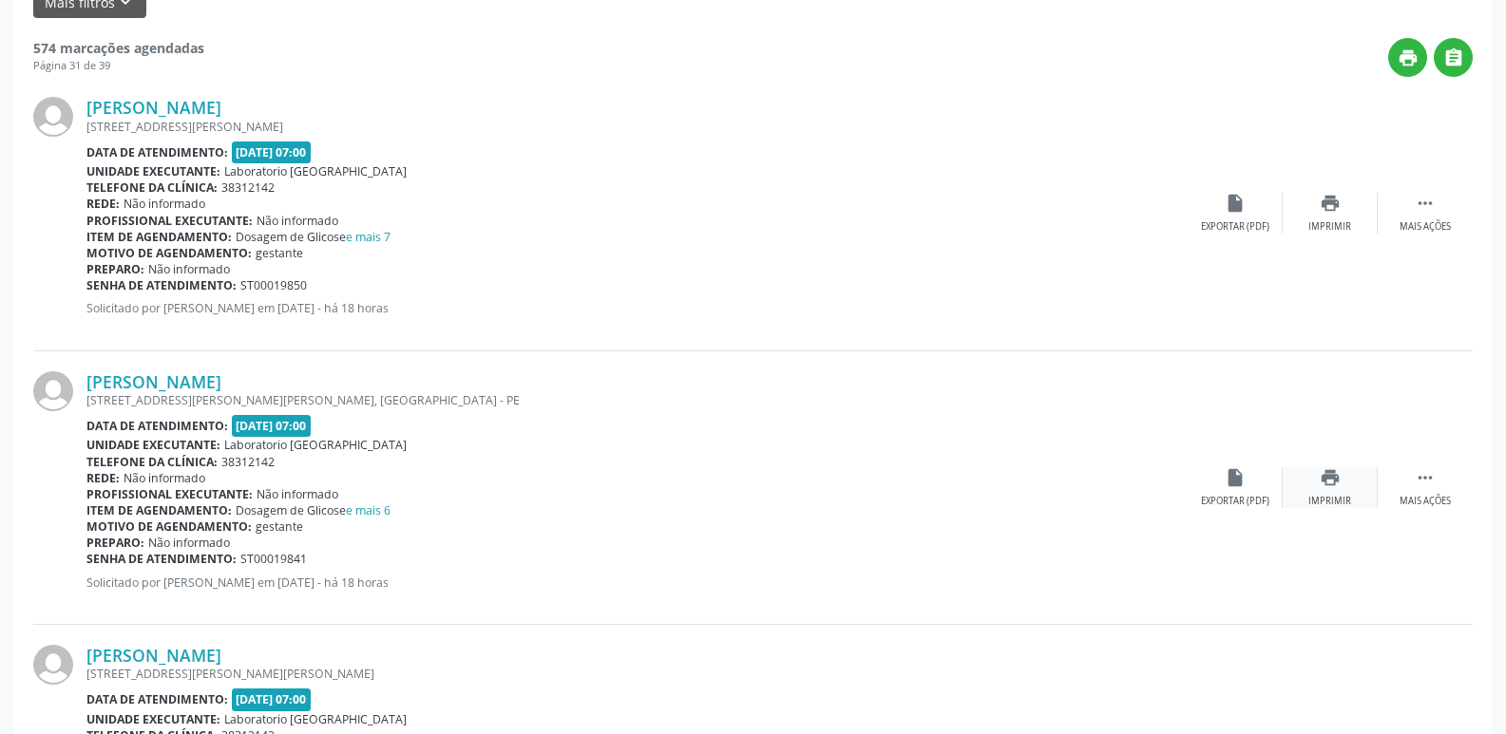
click at [1326, 493] on div "print Imprimir" at bounding box center [1330, 487] width 95 height 41
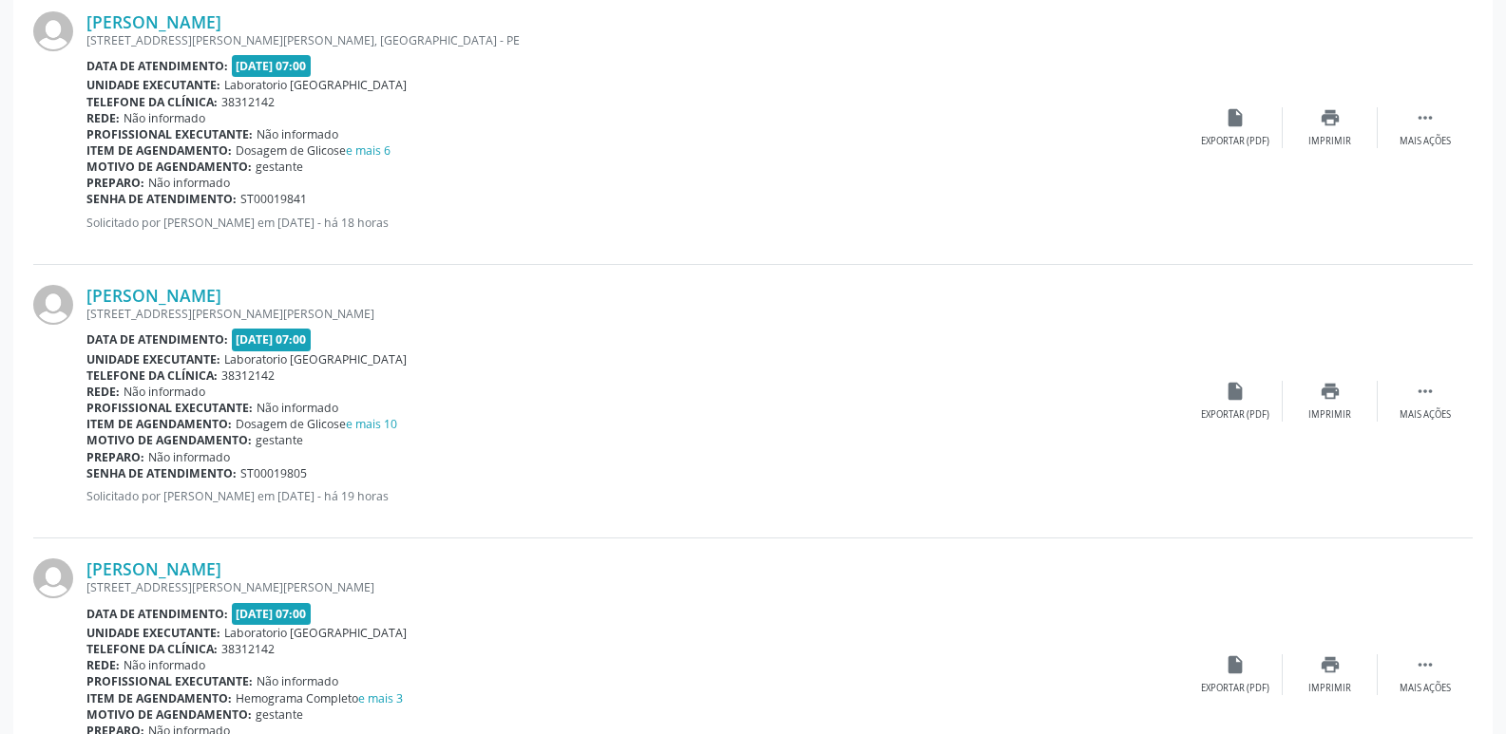
scroll to position [855, 0]
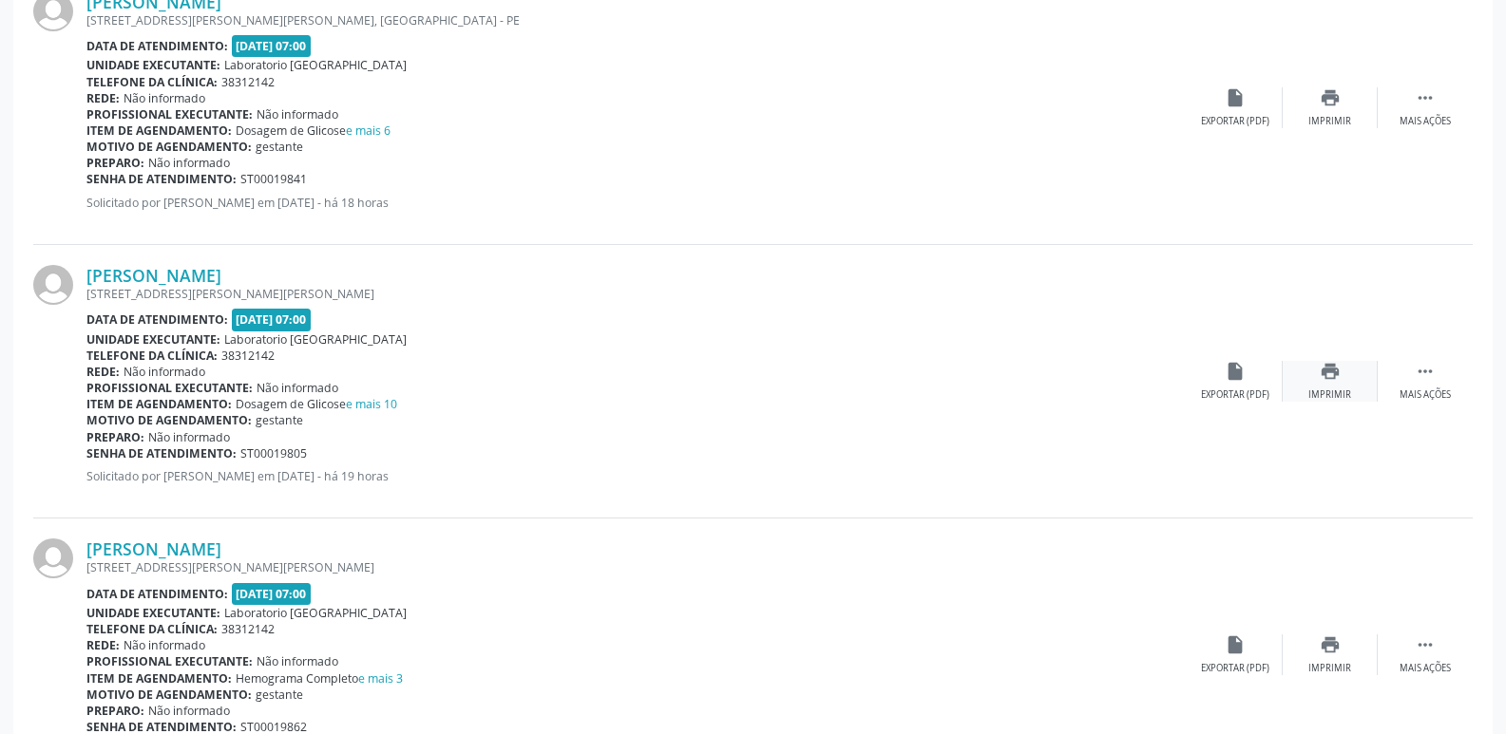
click at [1332, 375] on icon "print" at bounding box center [1330, 371] width 21 height 21
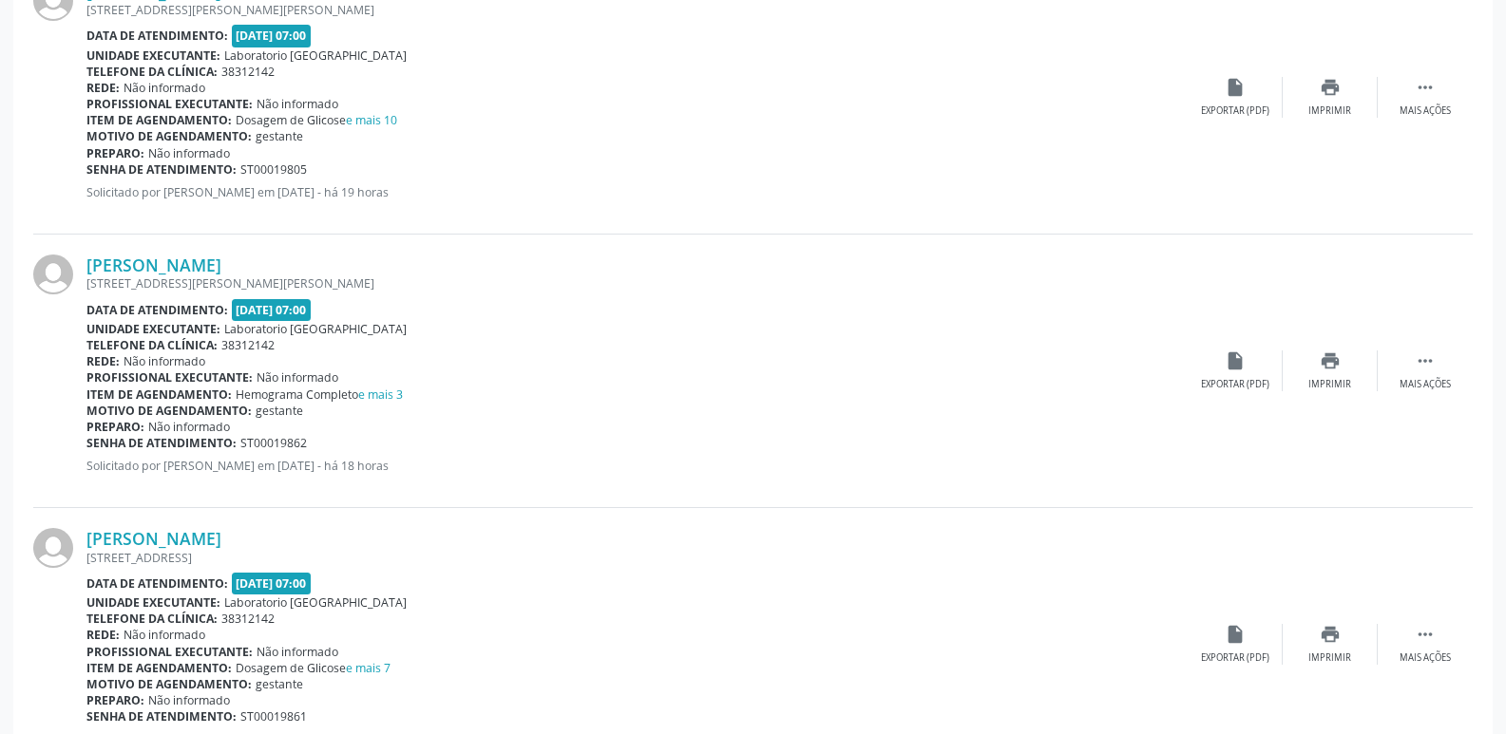
scroll to position [1140, 0]
click at [1322, 362] on icon "print" at bounding box center [1330, 360] width 21 height 21
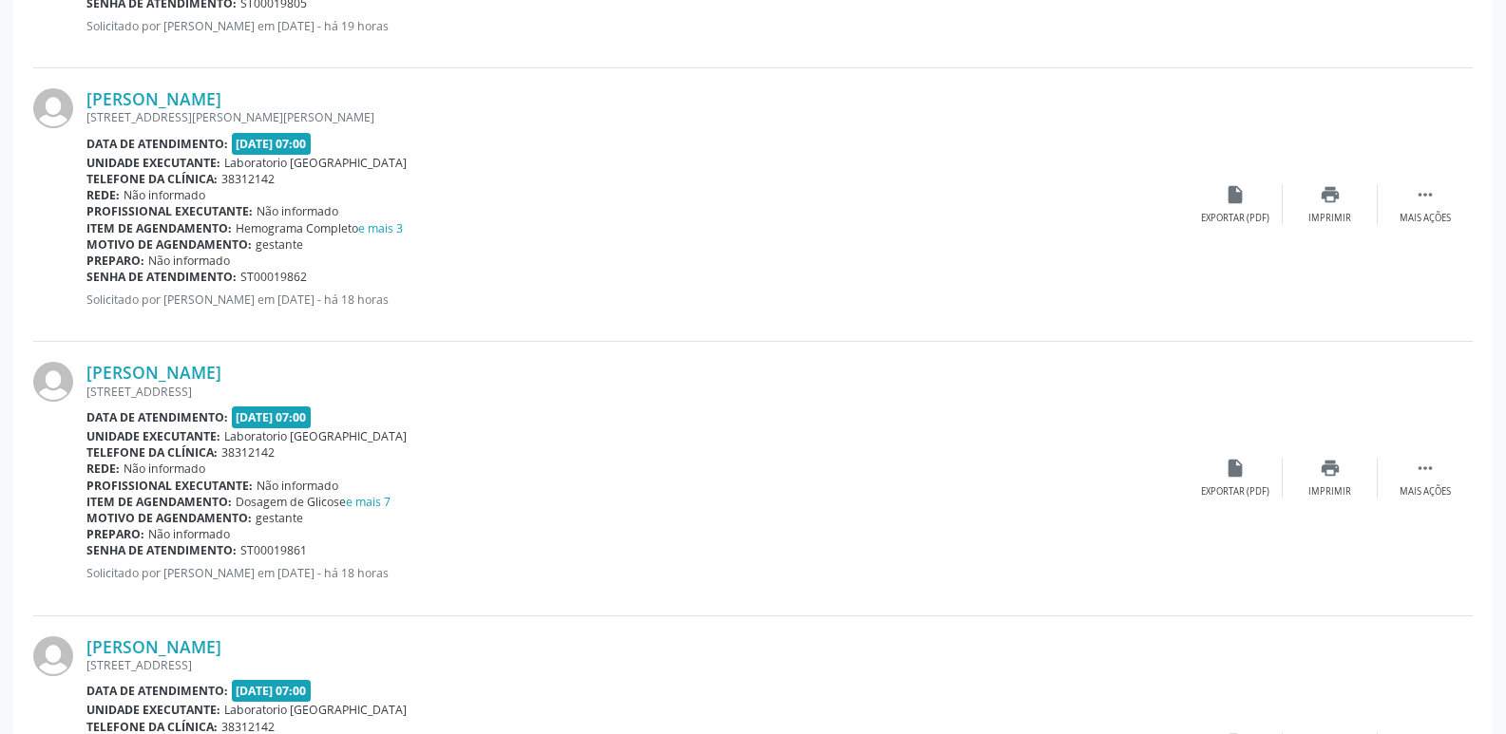
scroll to position [1330, 0]
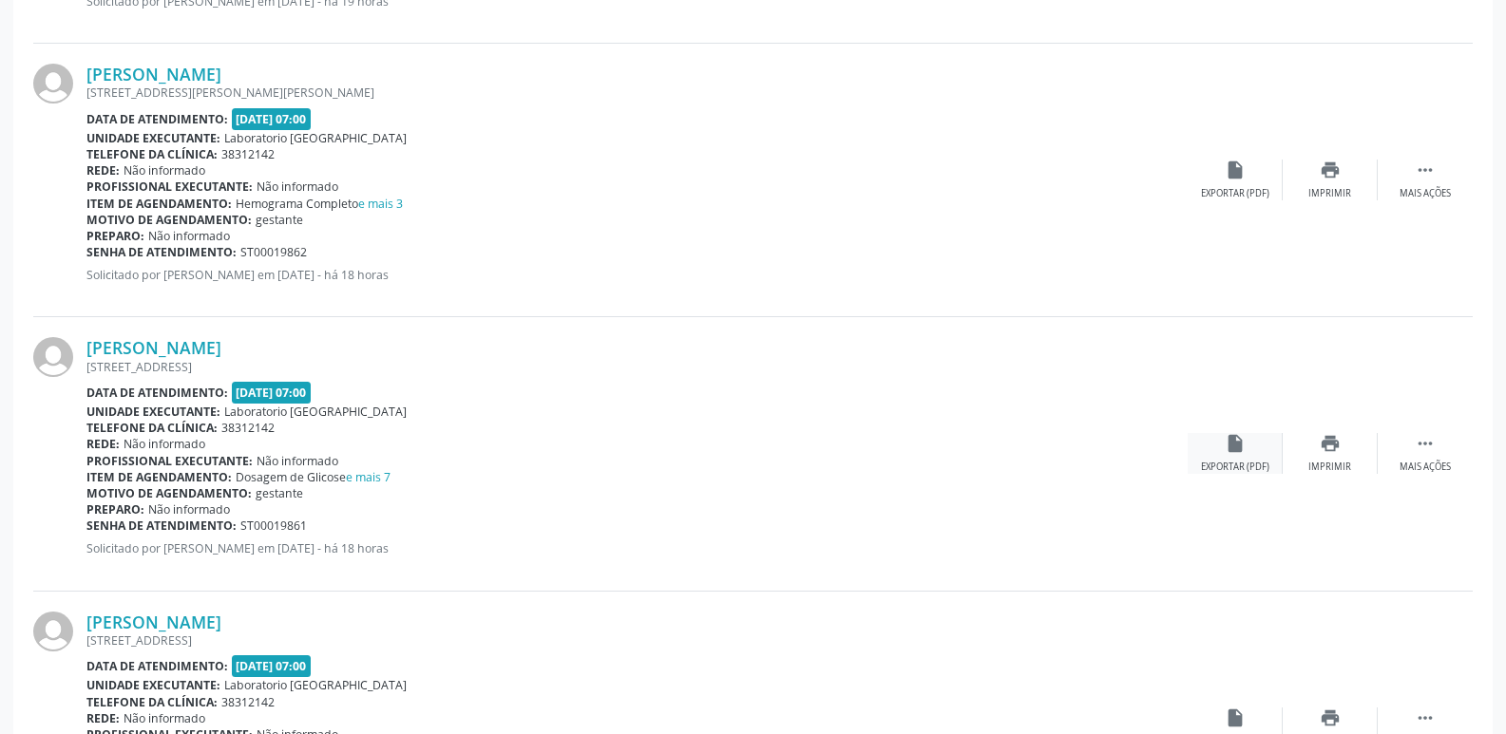
click at [1229, 450] on icon "insert_drive_file" at bounding box center [1235, 443] width 21 height 21
click at [1326, 446] on icon "print" at bounding box center [1330, 443] width 21 height 21
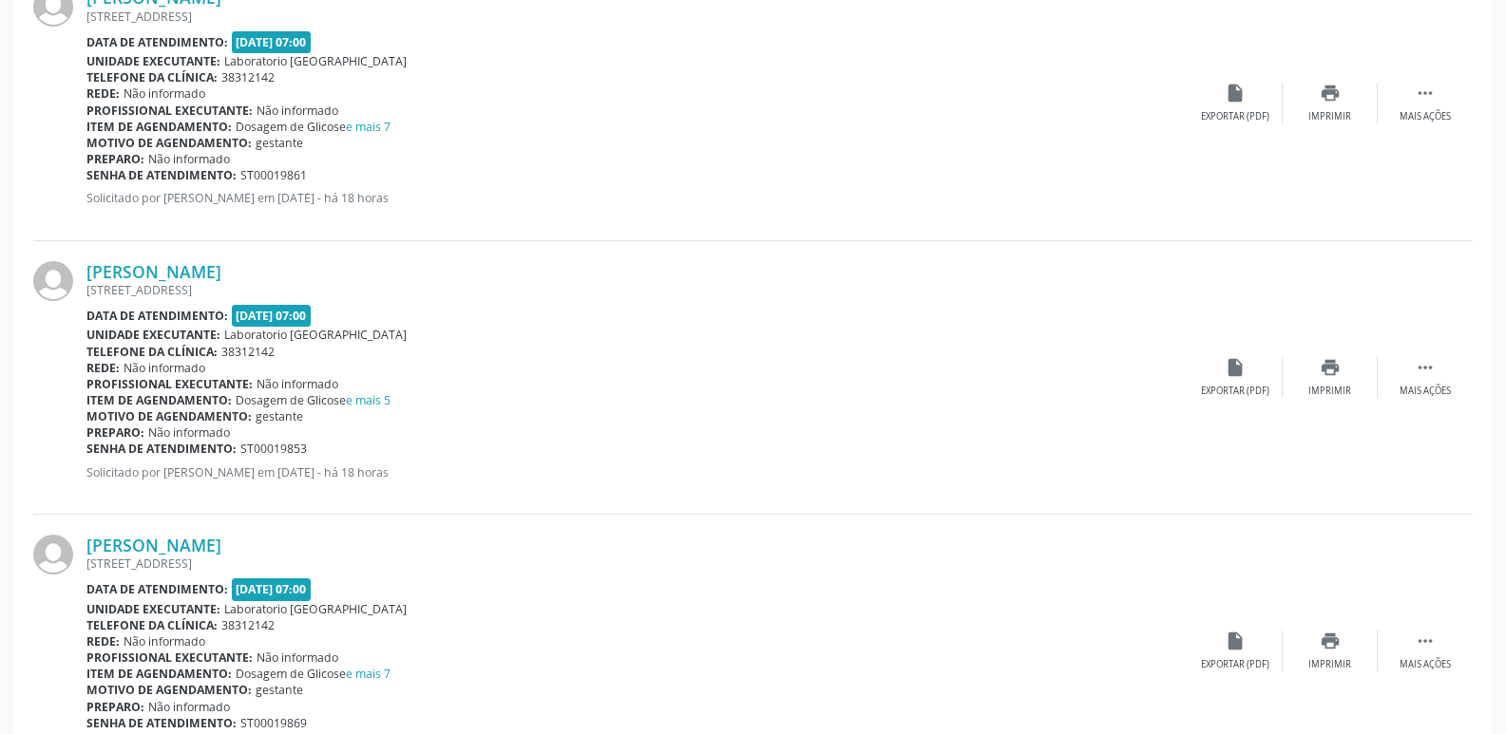
scroll to position [1710, 0]
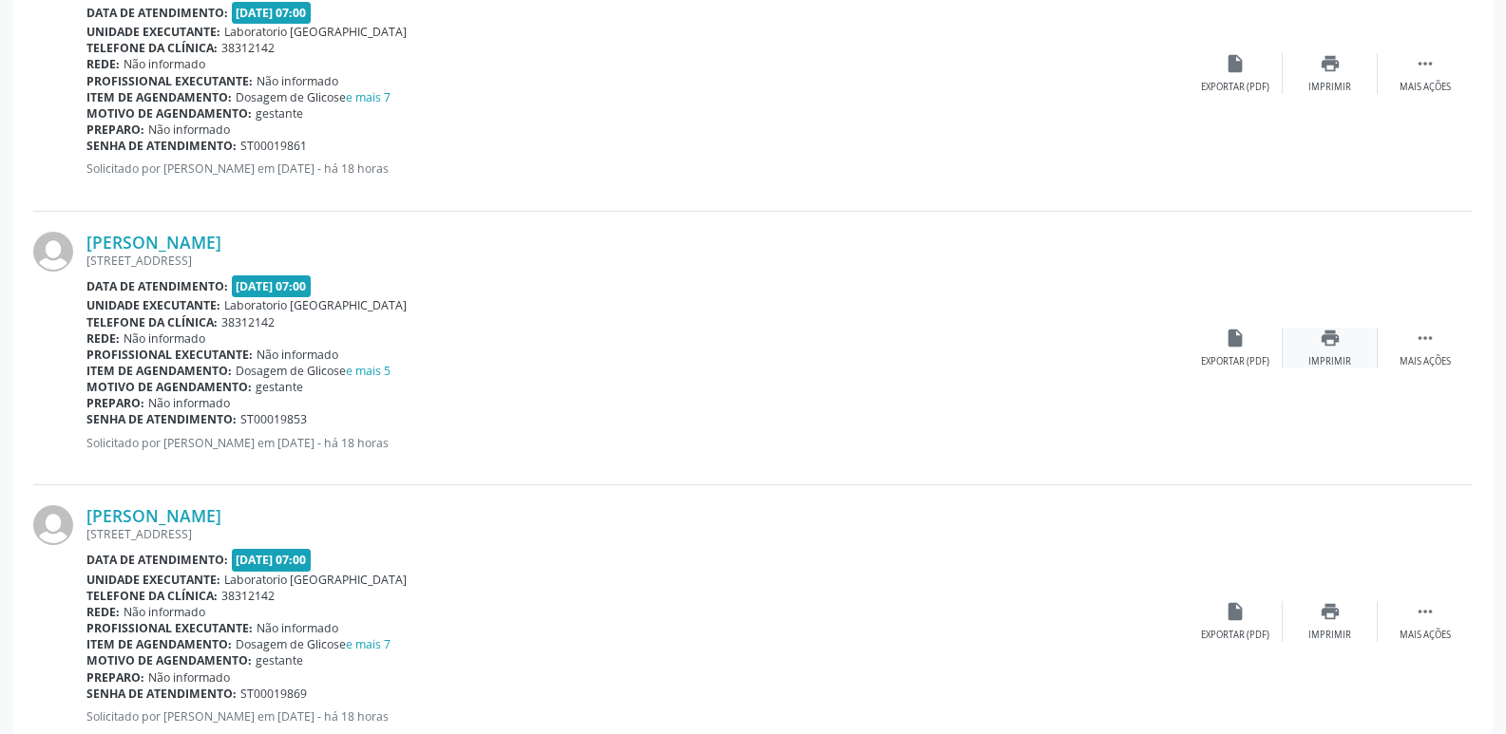
click at [1330, 340] on icon "print" at bounding box center [1330, 338] width 21 height 21
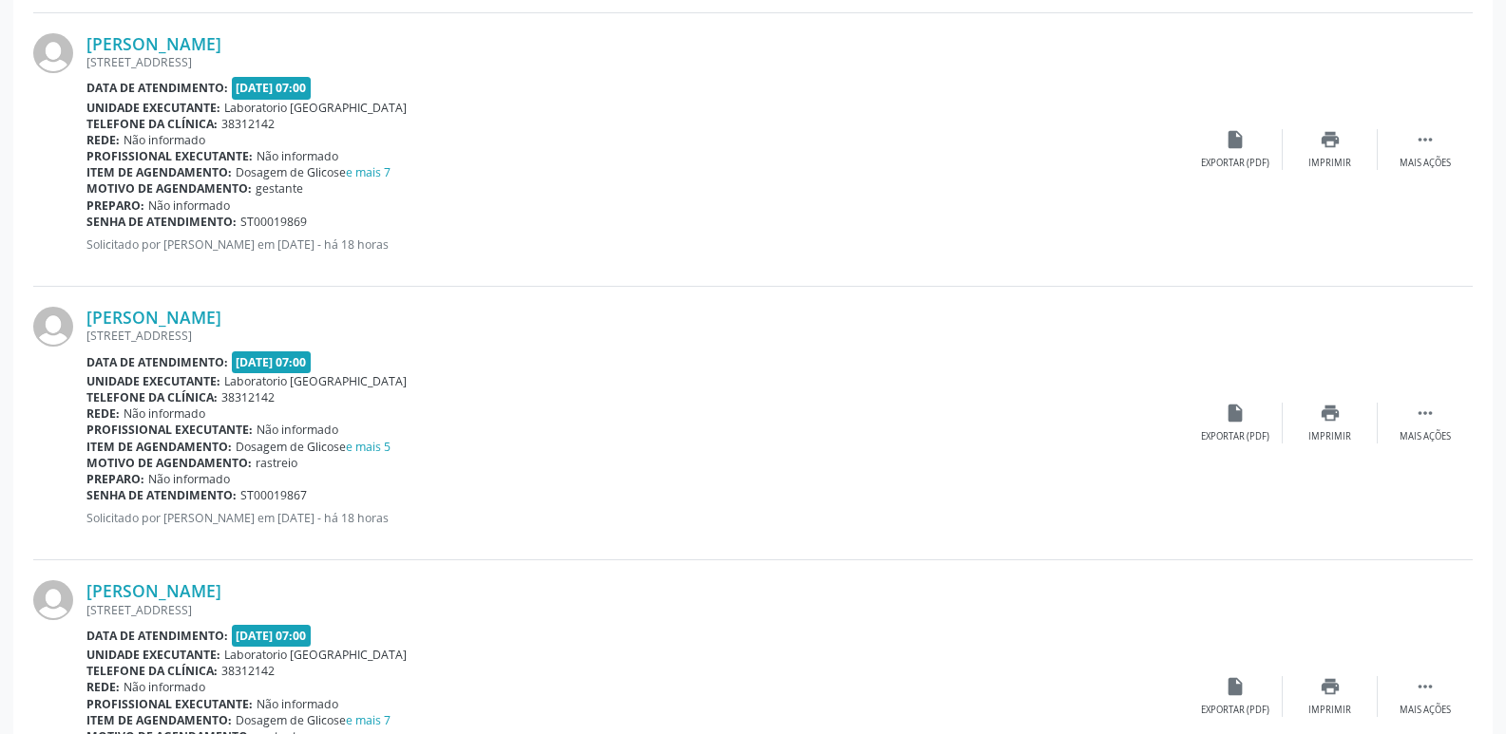
scroll to position [2185, 0]
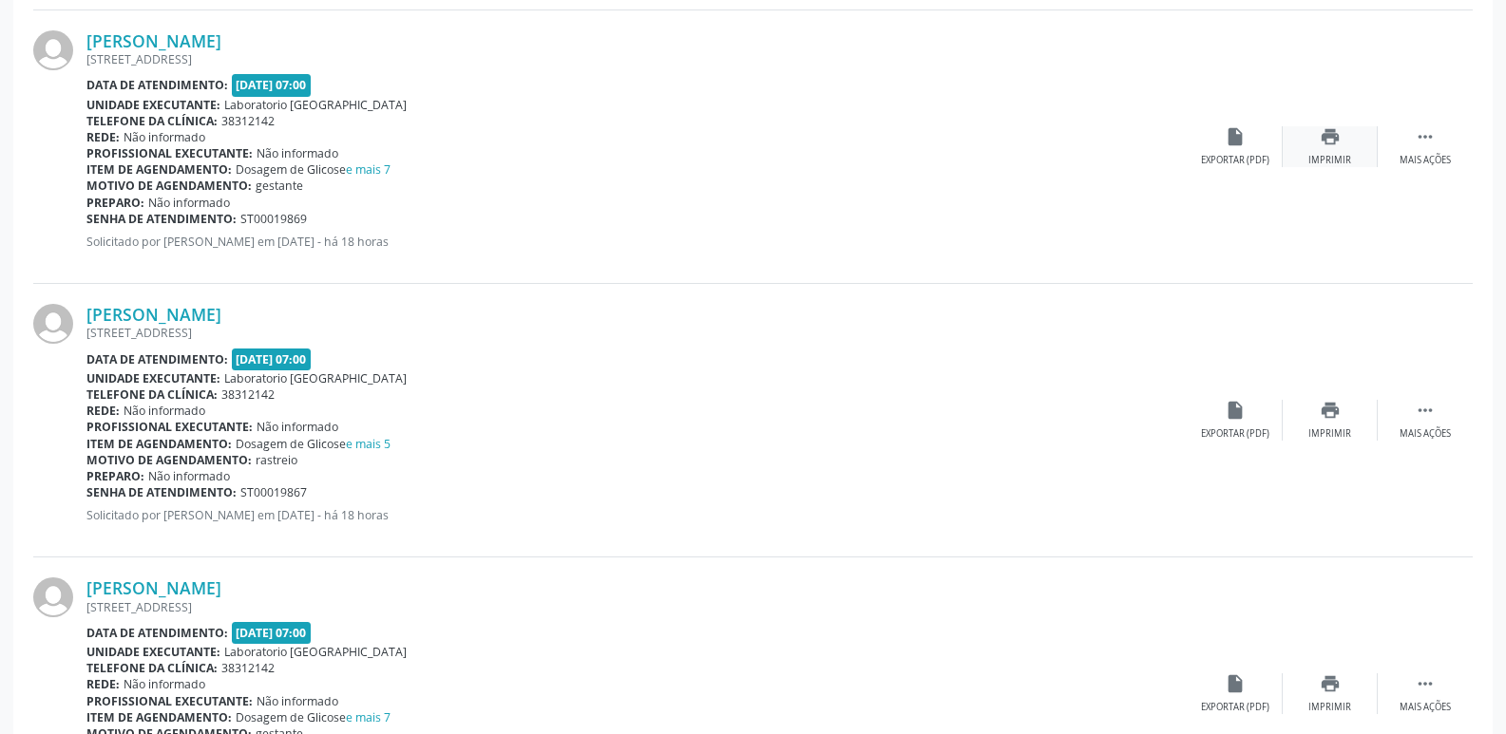
click at [1315, 144] on div "print Imprimir" at bounding box center [1330, 146] width 95 height 41
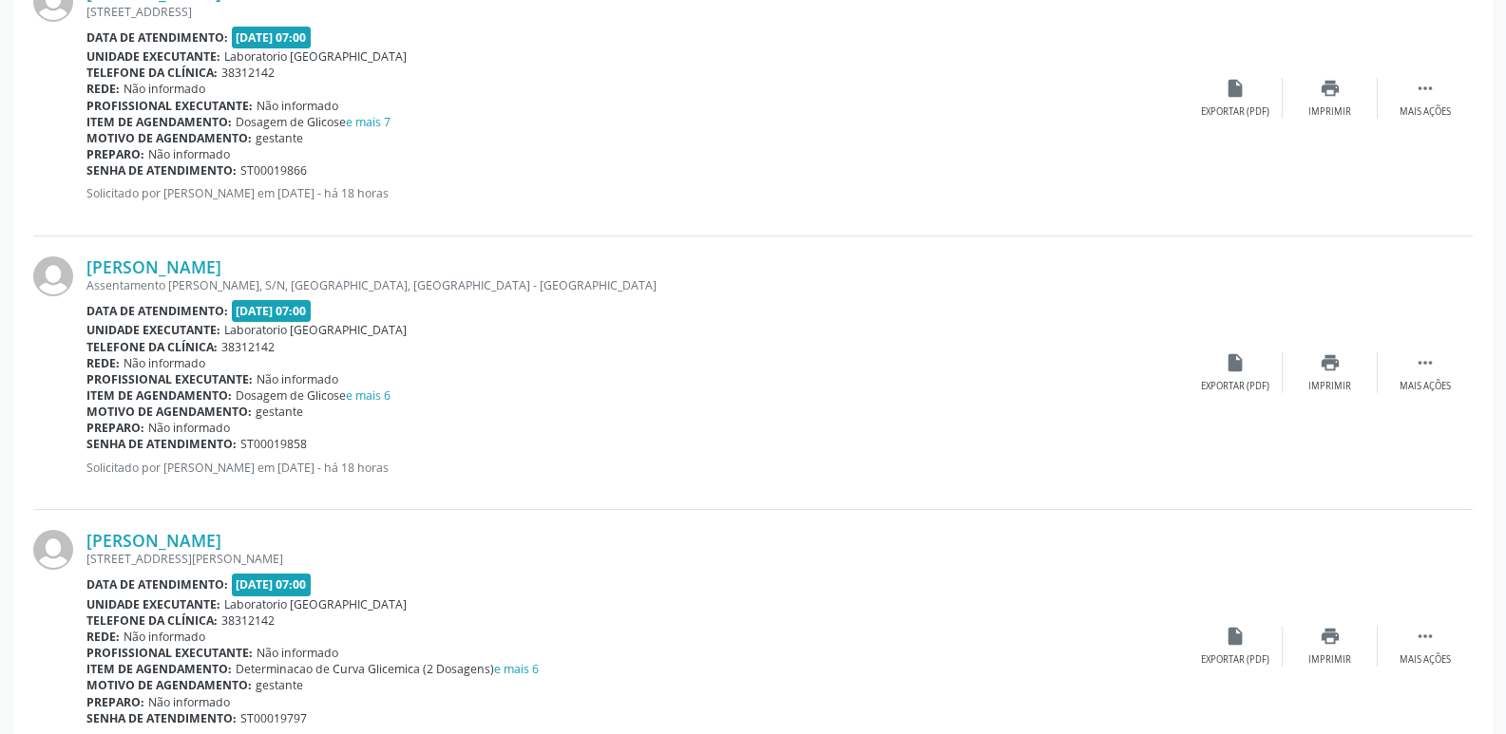
scroll to position [2850, 0]
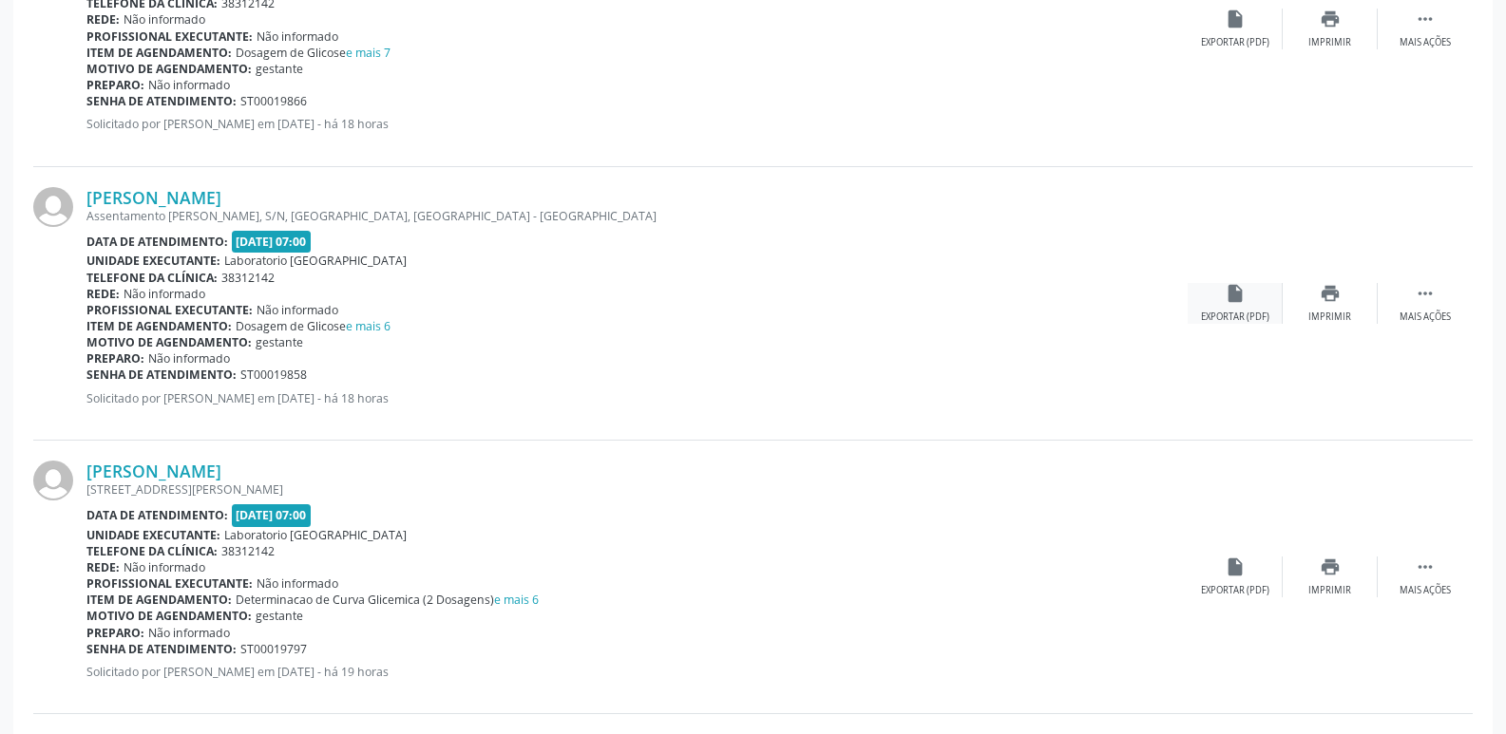
click at [1239, 312] on div "Exportar (PDF)" at bounding box center [1235, 317] width 68 height 13
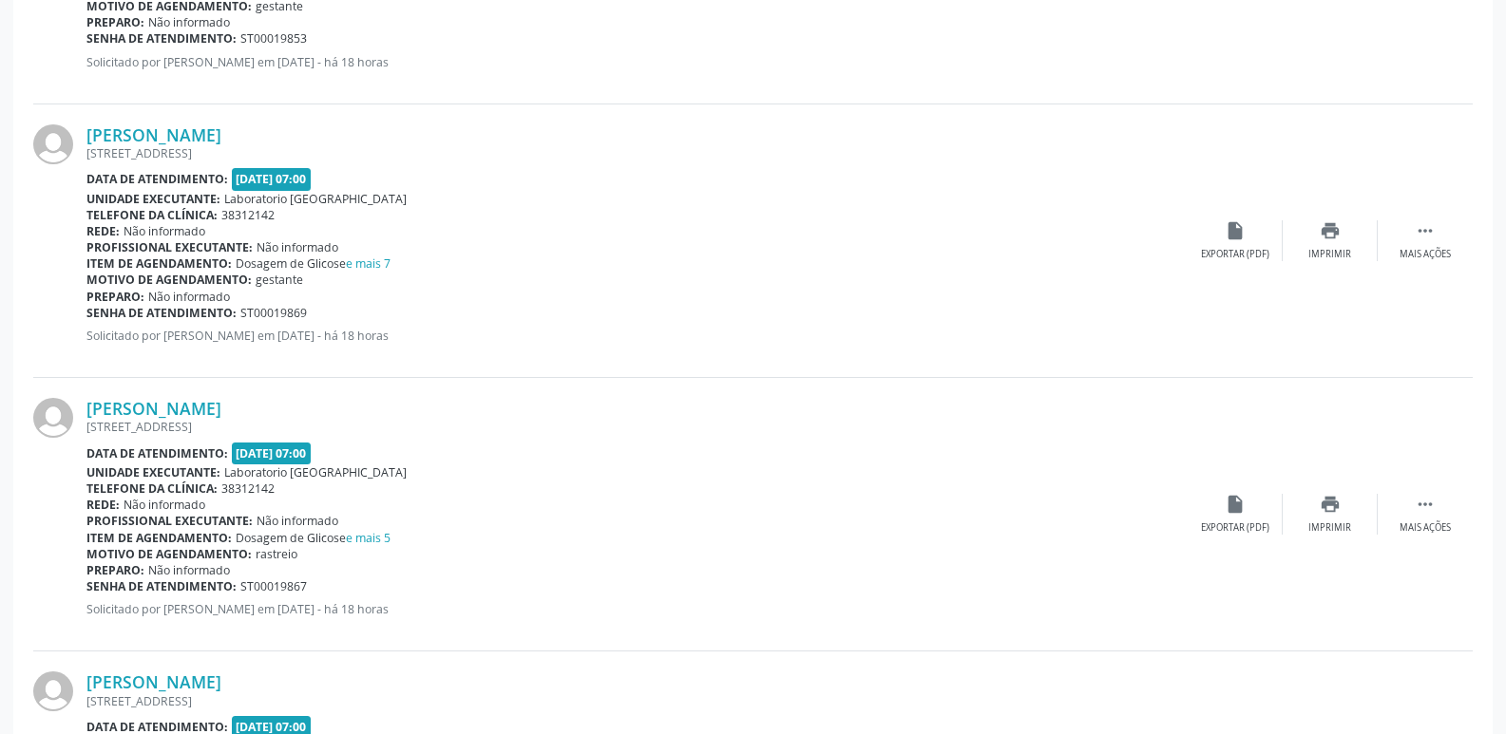
scroll to position [2090, 0]
click at [1320, 506] on icon "print" at bounding box center [1330, 505] width 21 height 21
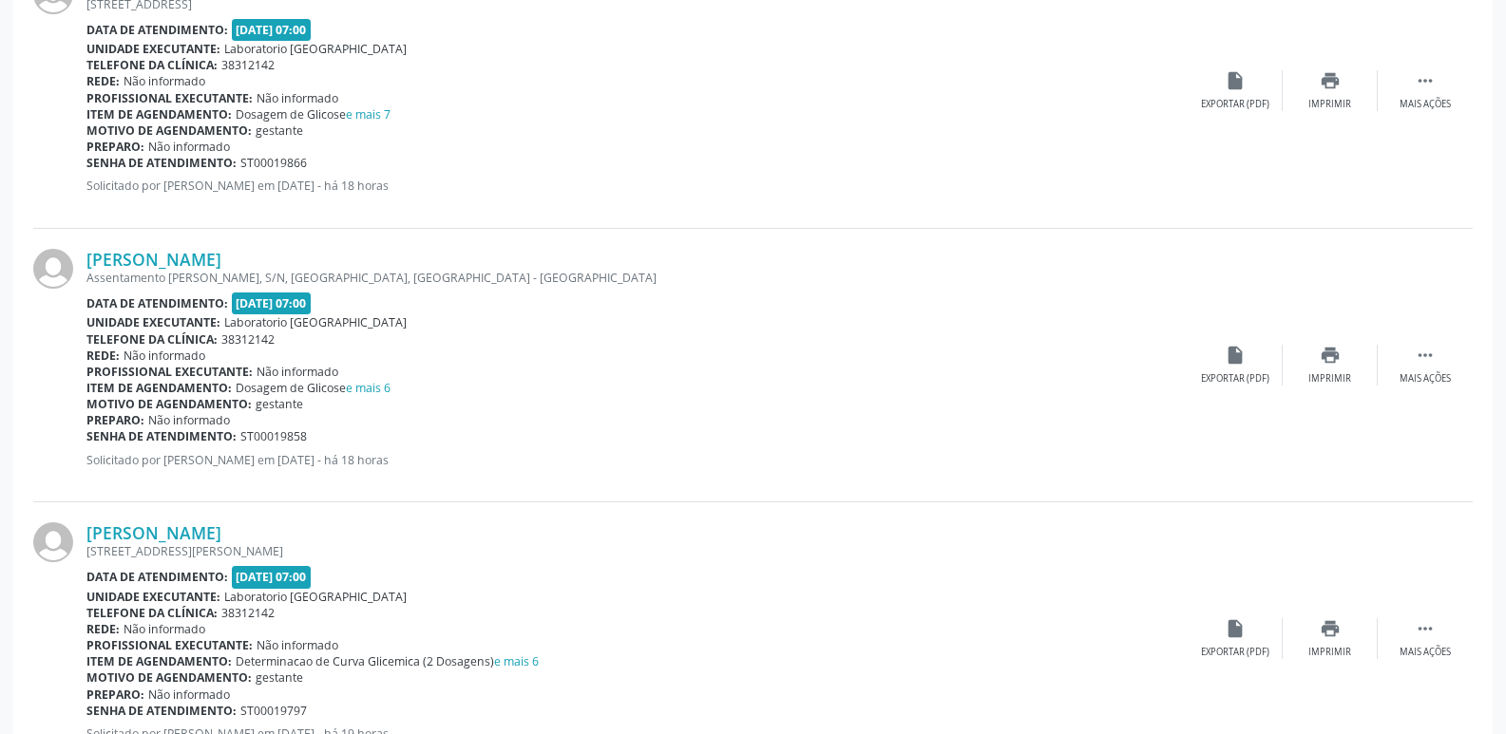
scroll to position [2850, 0]
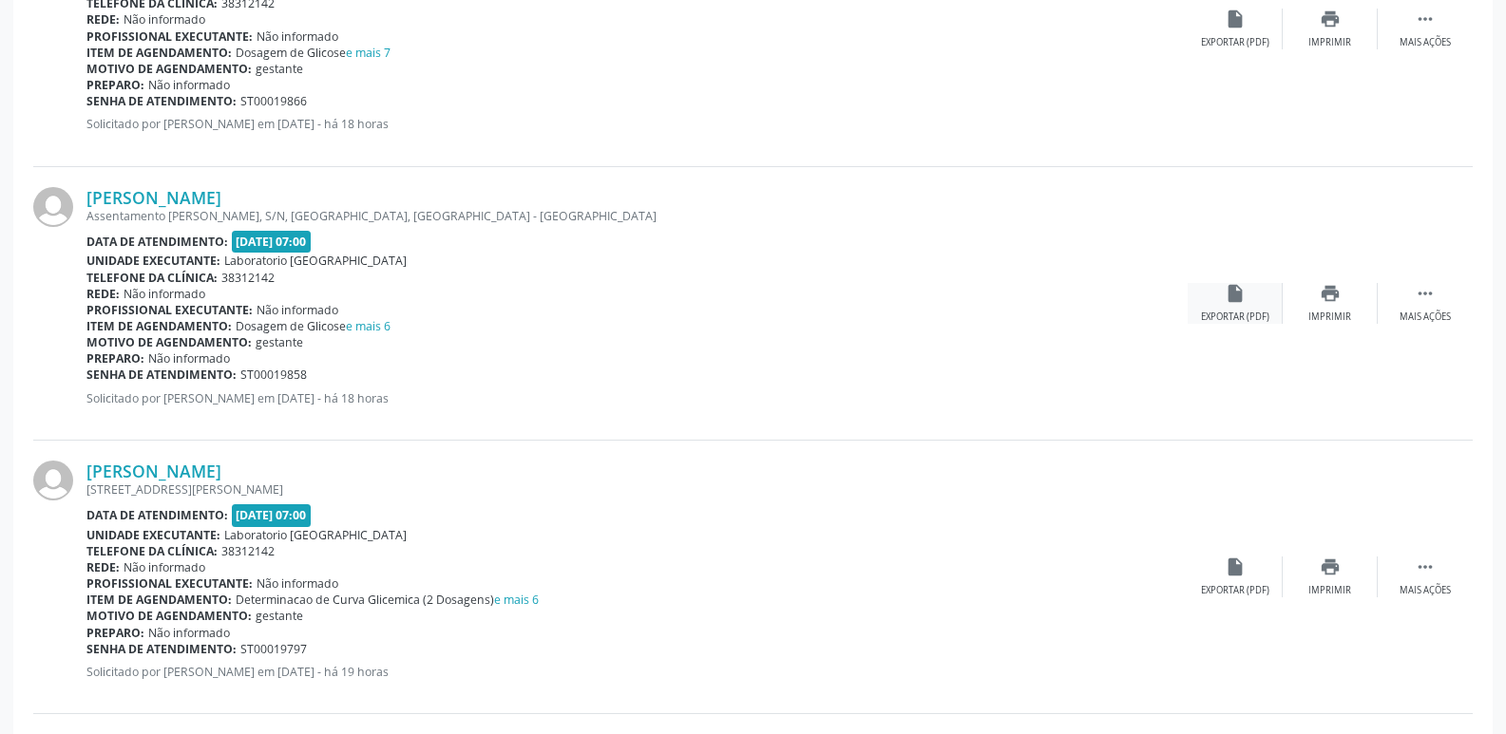
click at [1227, 300] on icon "insert_drive_file" at bounding box center [1235, 293] width 21 height 21
click at [1322, 296] on icon "print" at bounding box center [1330, 293] width 21 height 21
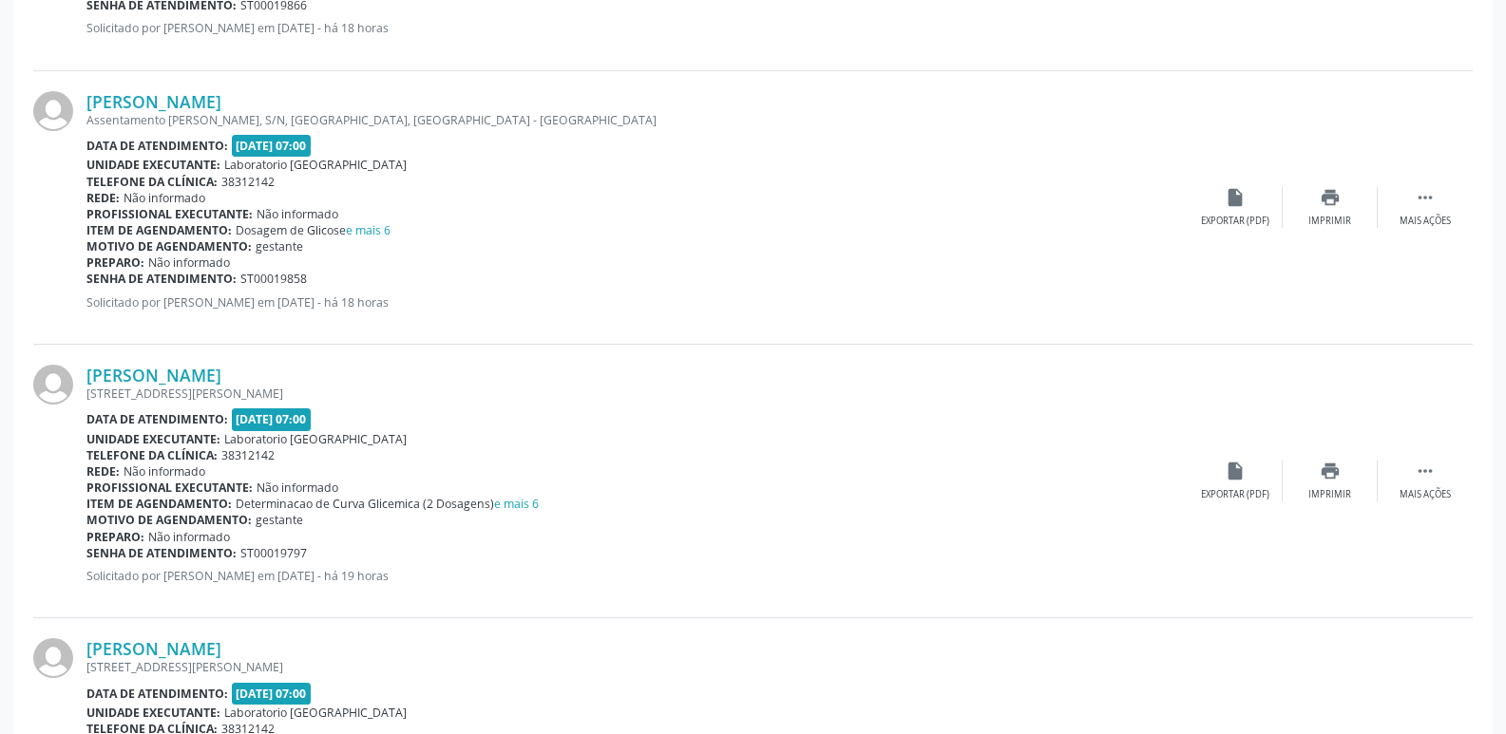
scroll to position [2945, 0]
click at [1321, 480] on icon "print" at bounding box center [1330, 472] width 21 height 21
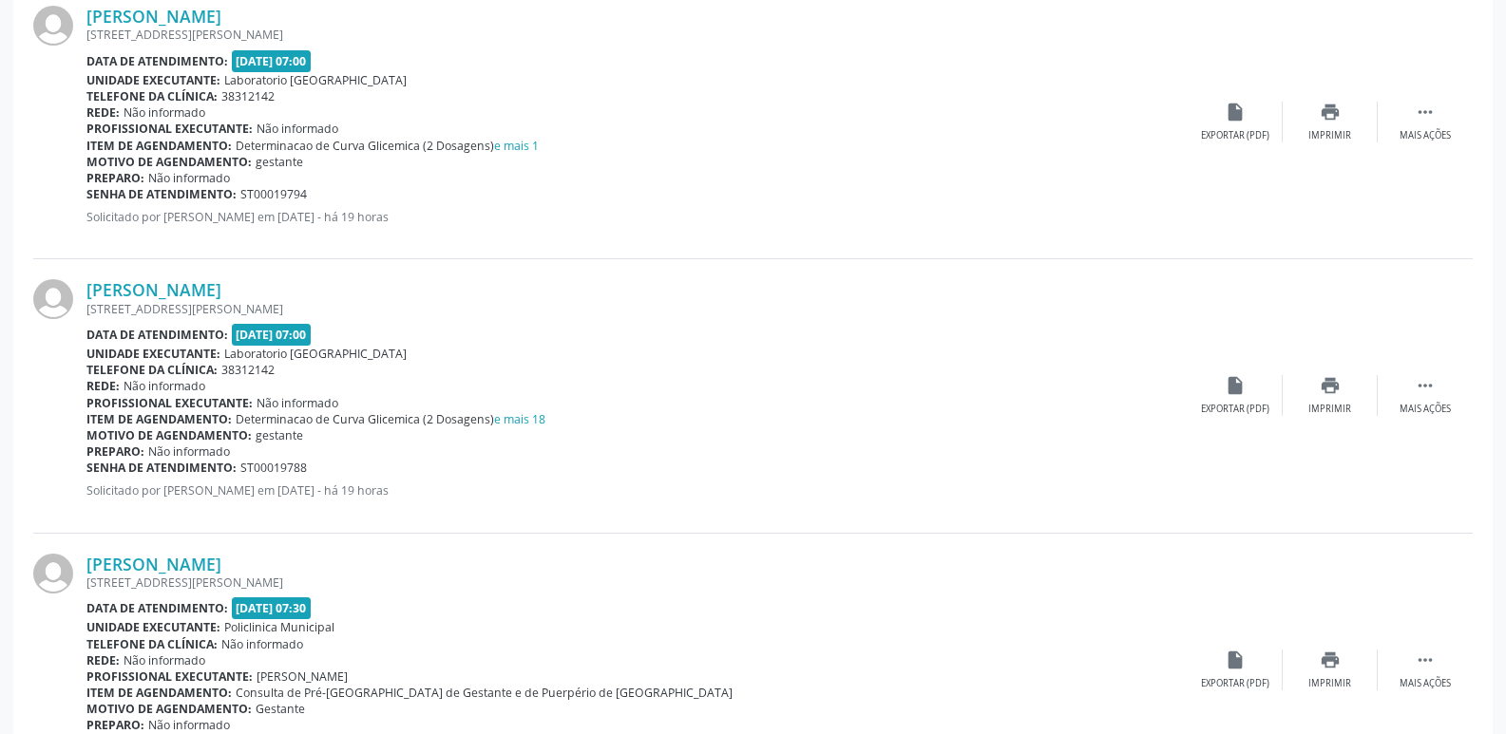
scroll to position [3610, 0]
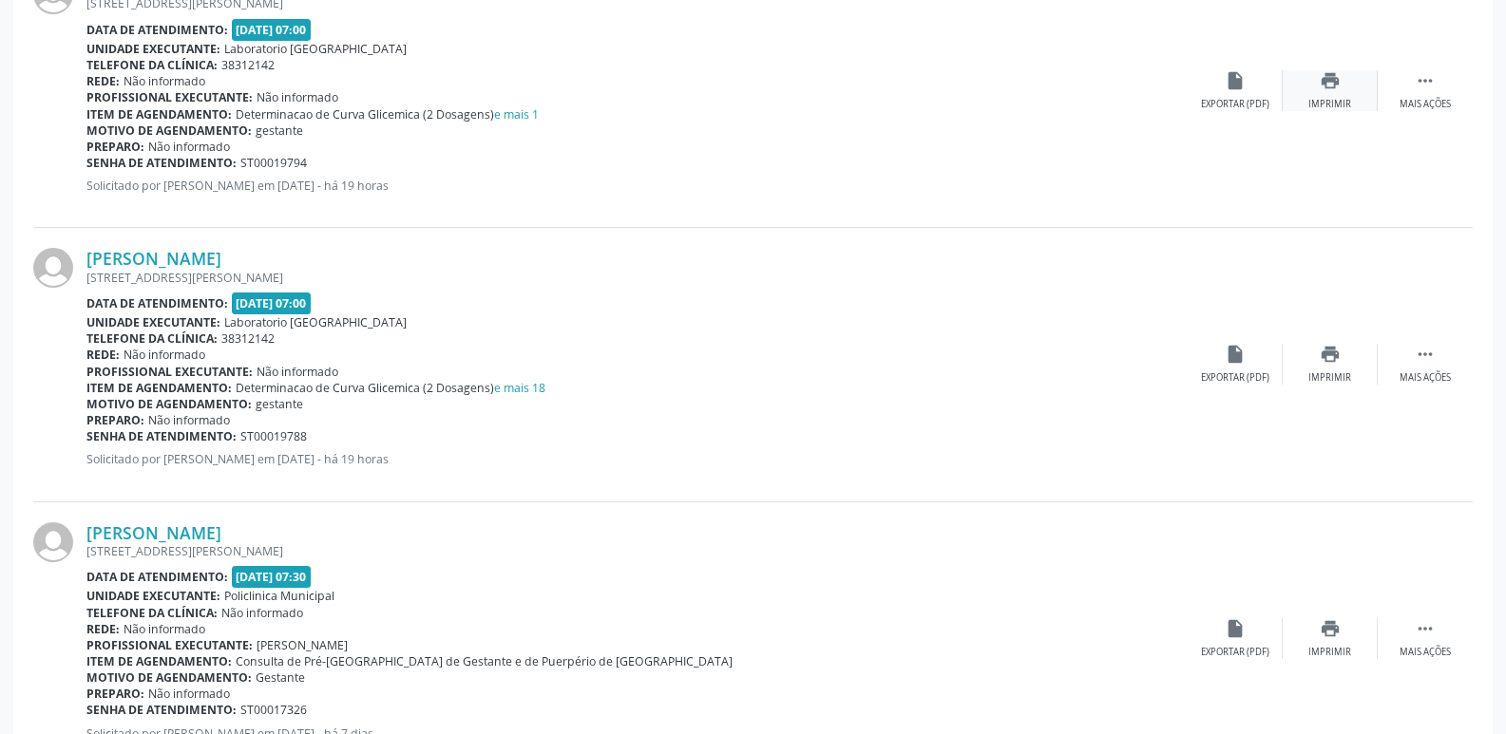
click at [1327, 88] on icon "print" at bounding box center [1330, 80] width 21 height 21
click at [1360, 356] on div "print Imprimir" at bounding box center [1330, 364] width 95 height 41
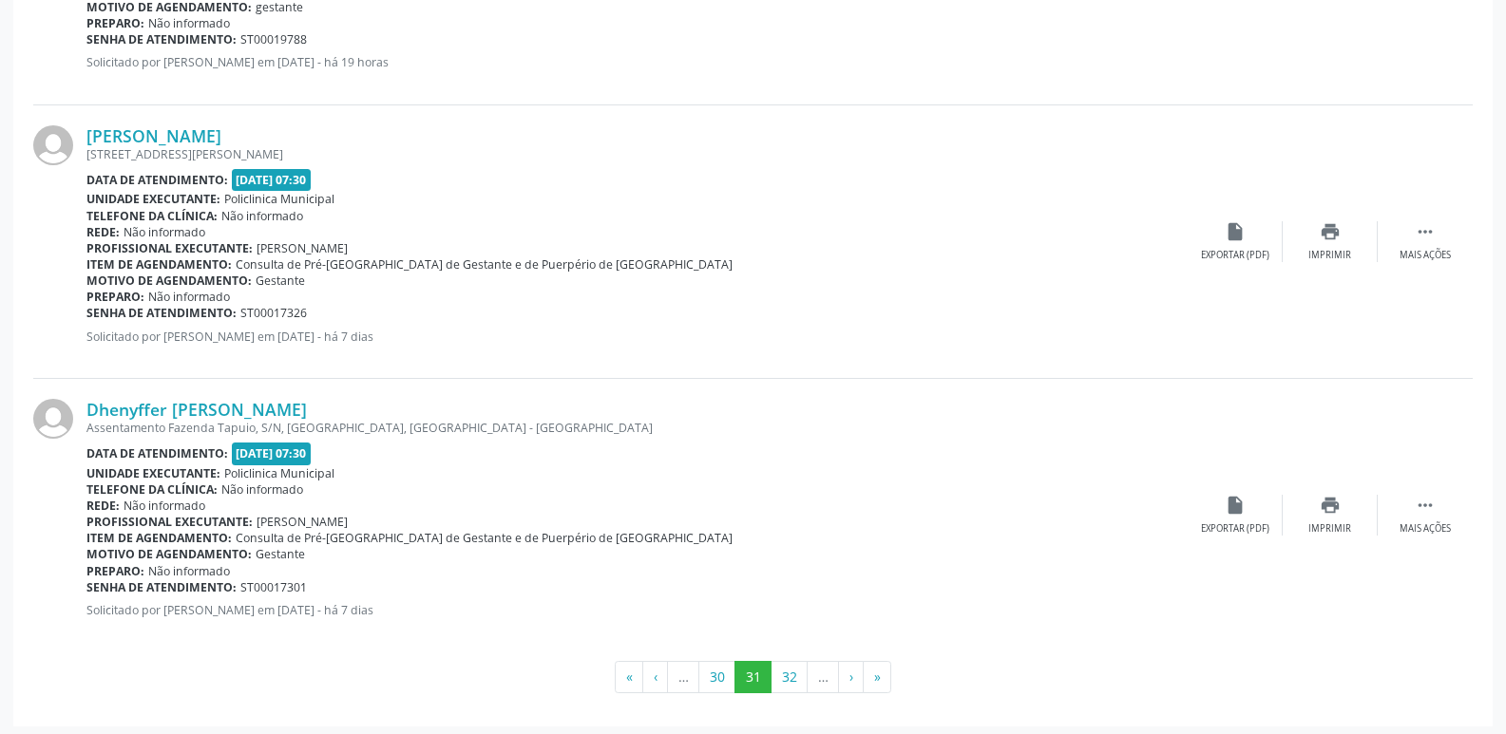
scroll to position [4013, 0]
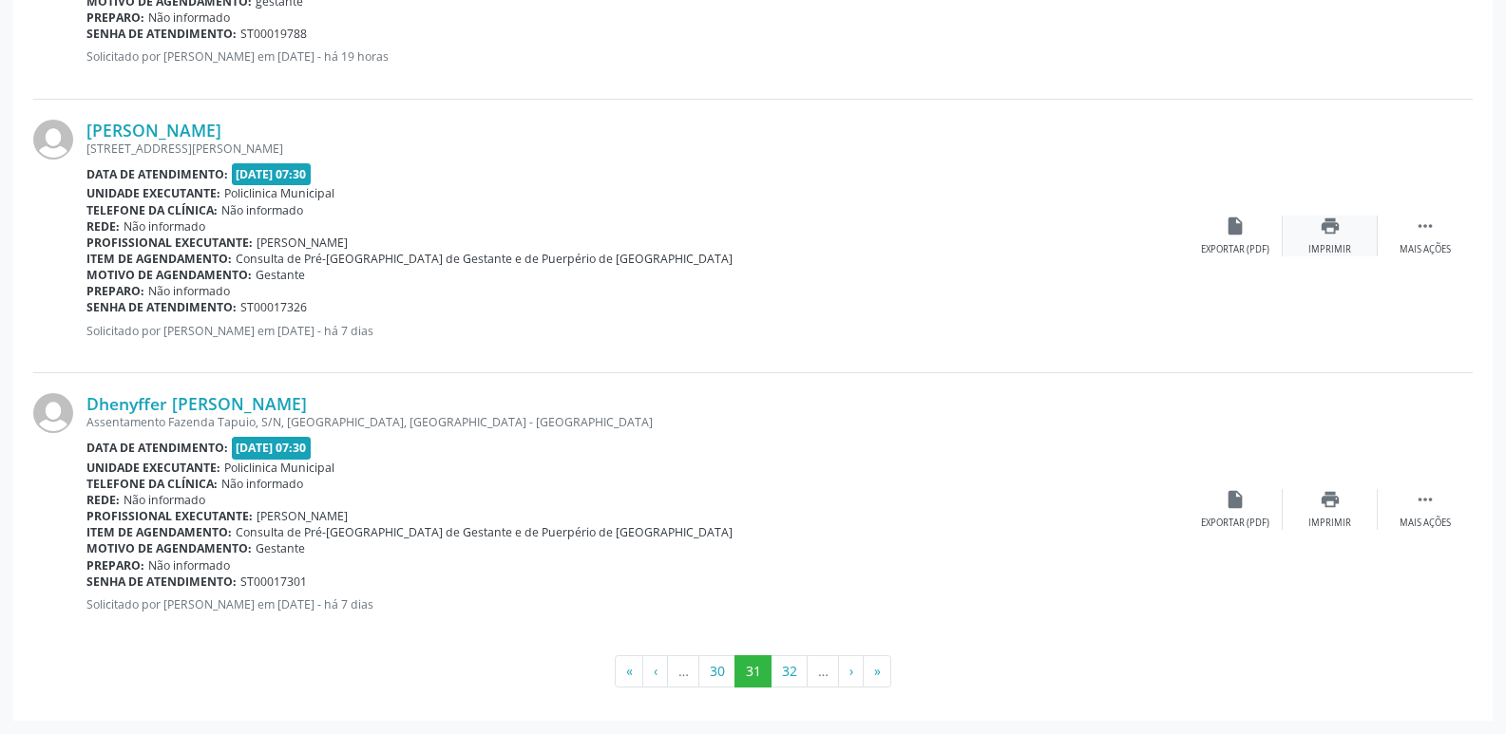
click at [1306, 236] on div "print Imprimir" at bounding box center [1330, 236] width 95 height 41
click at [1341, 491] on div "print Imprimir" at bounding box center [1330, 509] width 95 height 41
click at [730, 670] on button "30" at bounding box center [716, 672] width 37 height 32
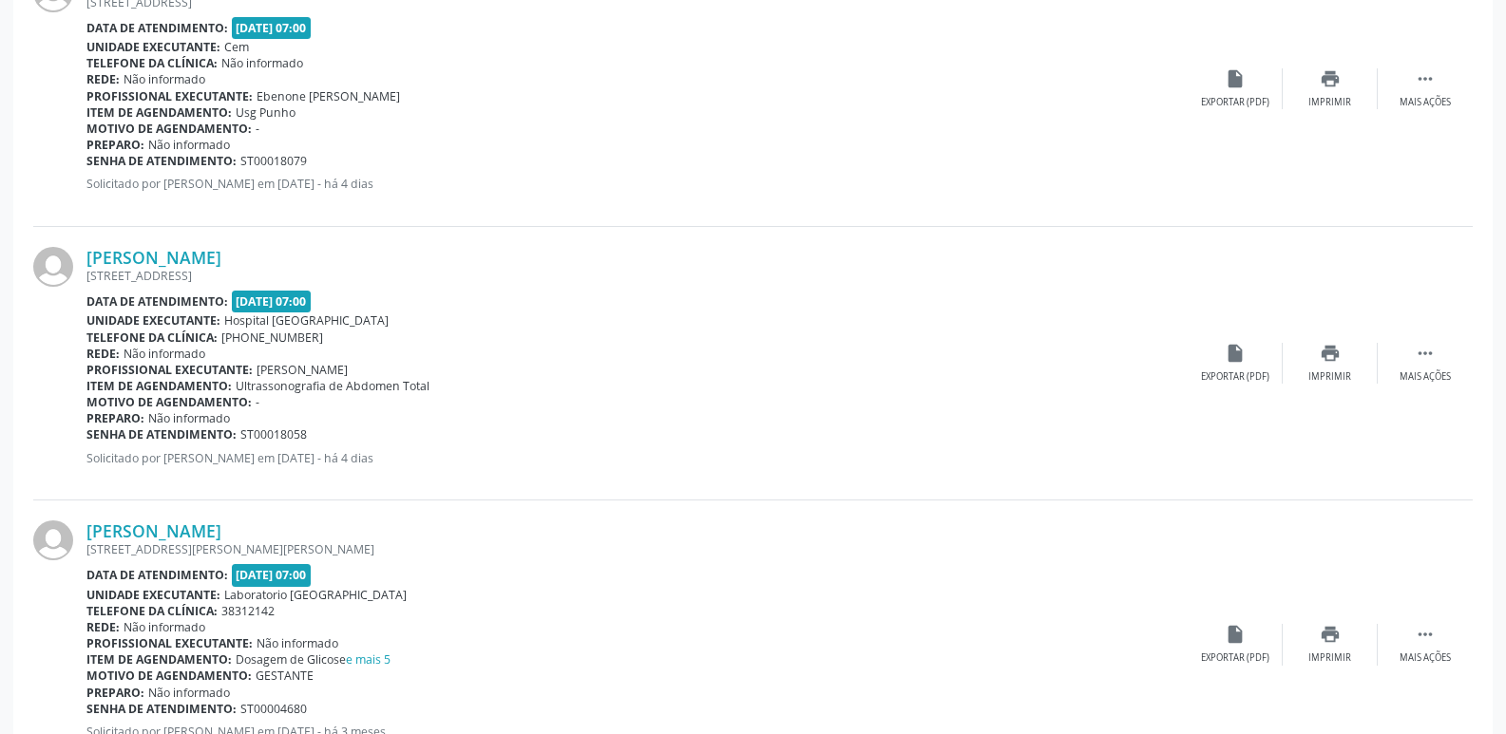
scroll to position [4029, 0]
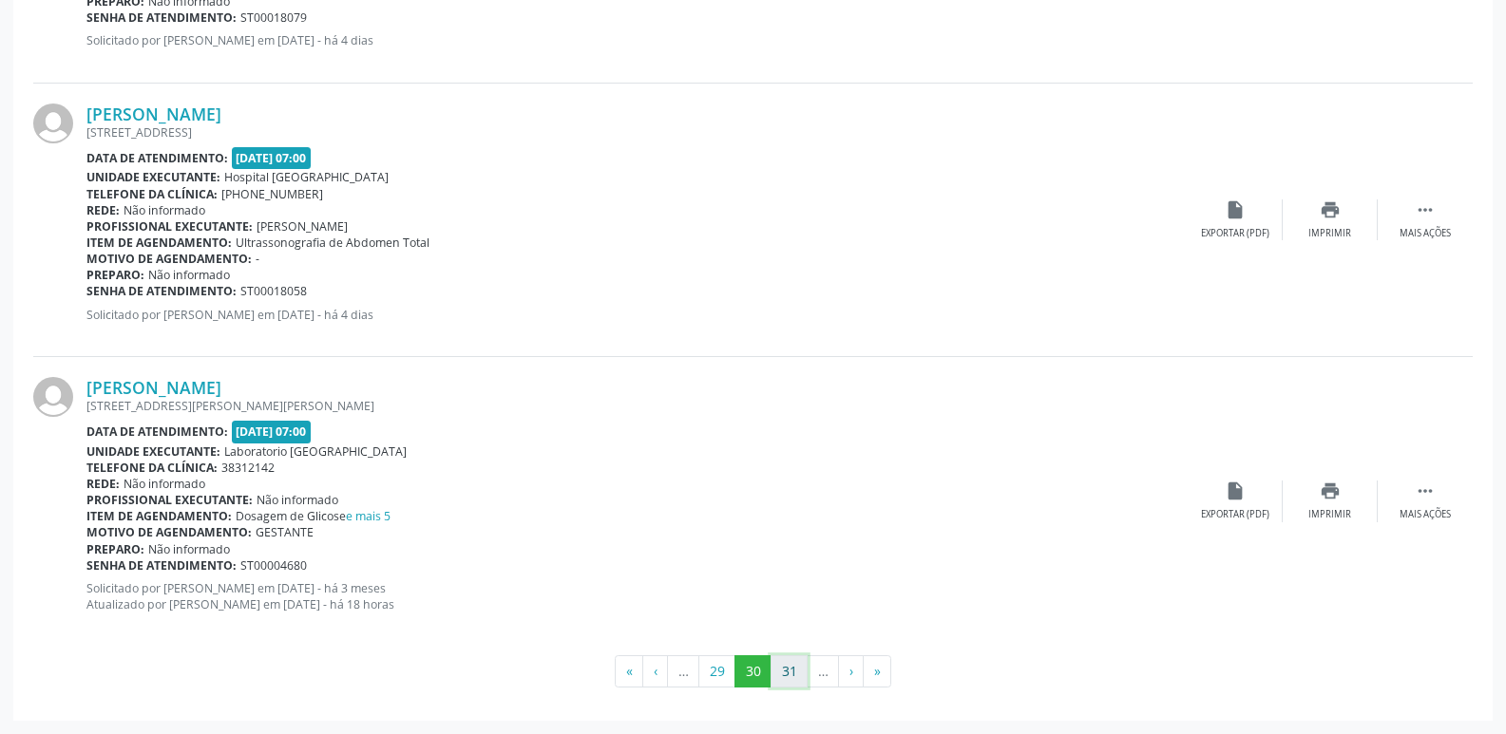
click at [790, 679] on button "31" at bounding box center [789, 672] width 37 height 32
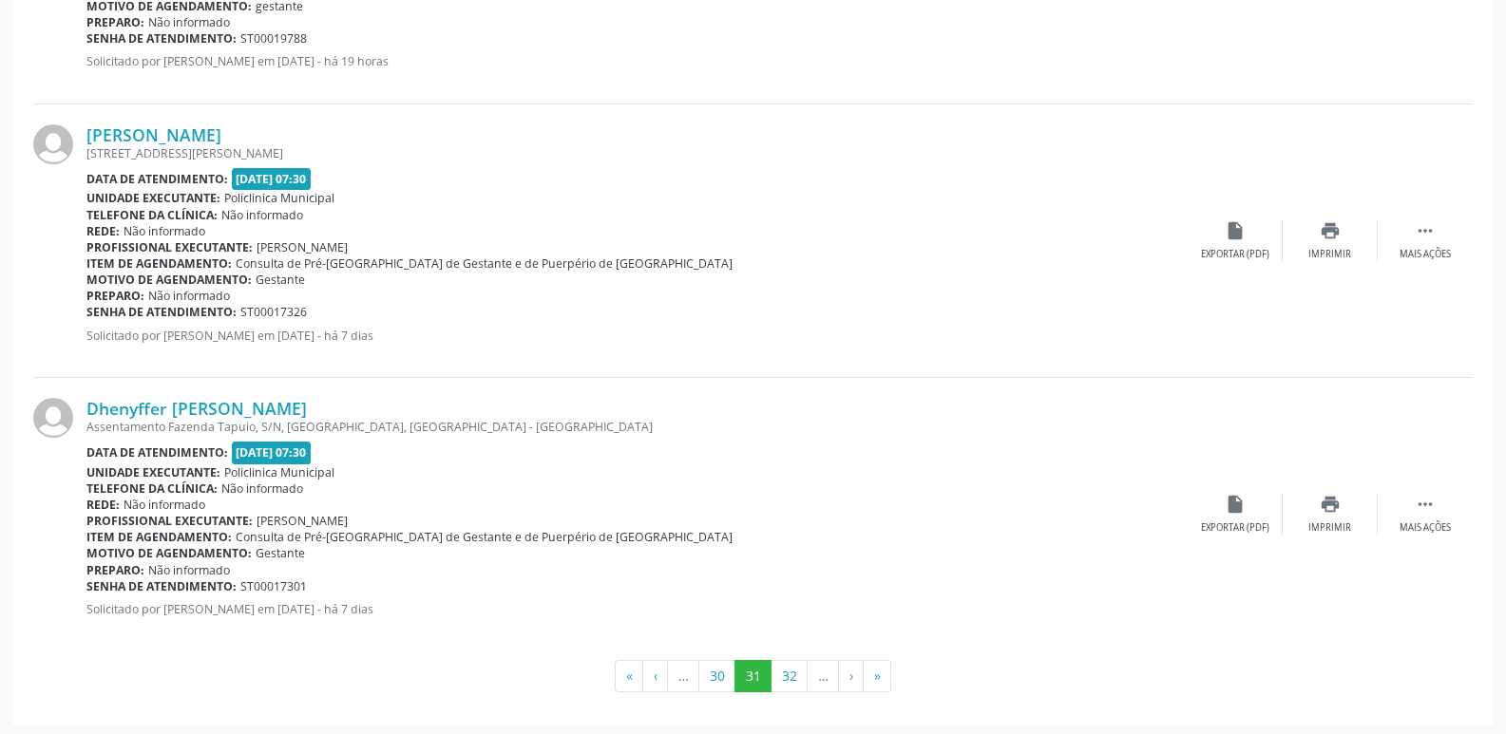
scroll to position [4013, 0]
